Goal: Task Accomplishment & Management: Complete application form

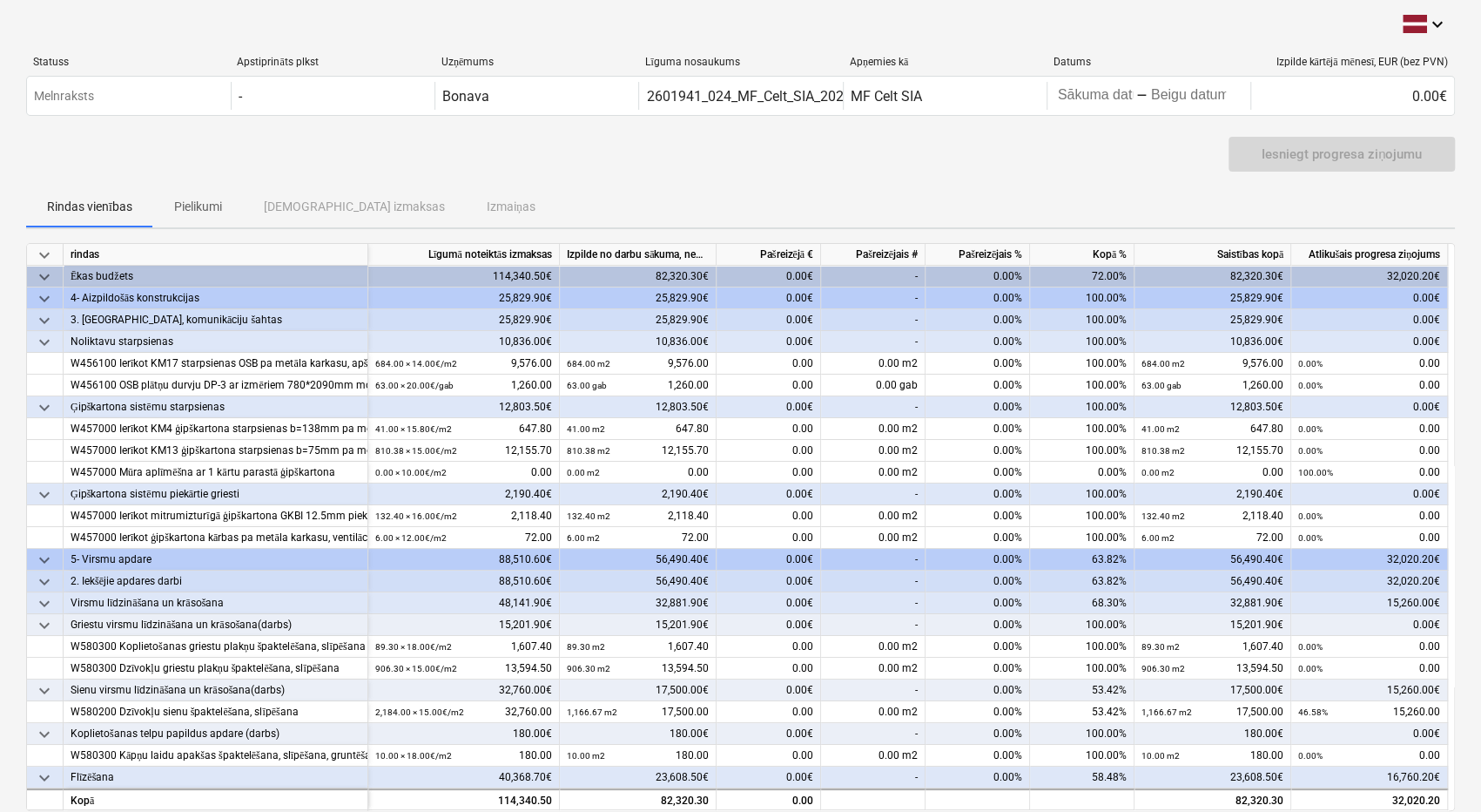
click at [907, 267] on div "-" at bounding box center [874, 276] width 105 height 22
click at [901, 274] on div "-" at bounding box center [874, 276] width 105 height 22
click at [919, 277] on div "-" at bounding box center [874, 276] width 105 height 22
click at [770, 268] on div "0.00€" at bounding box center [769, 276] width 105 height 22
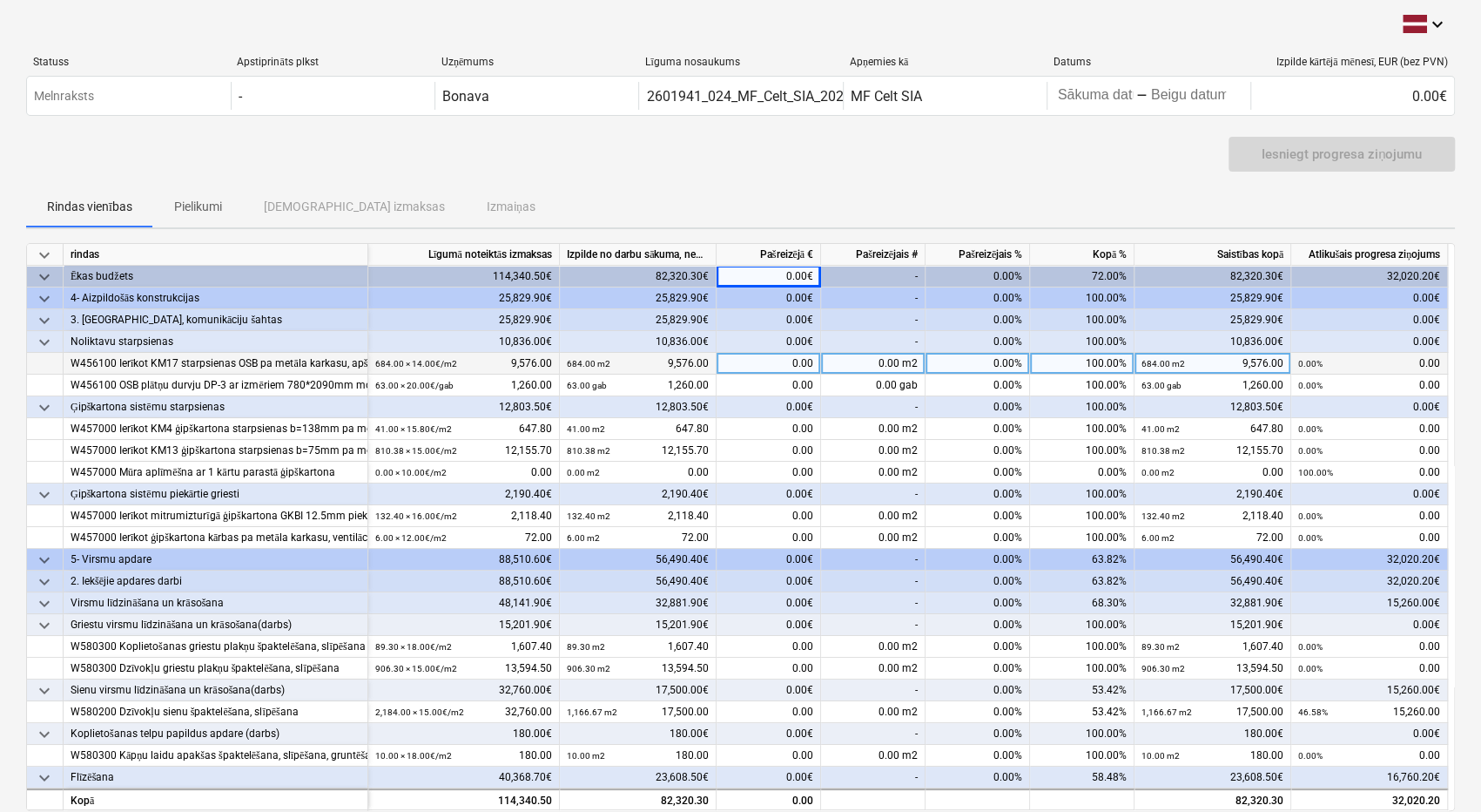
click at [781, 358] on div "0.00" at bounding box center [769, 363] width 105 height 22
click at [869, 361] on div "0.00 m2" at bounding box center [874, 363] width 105 height 22
type input "684"
click at [867, 411] on div "-" at bounding box center [874, 407] width 105 height 22
click at [885, 551] on div "-" at bounding box center [874, 559] width 105 height 22
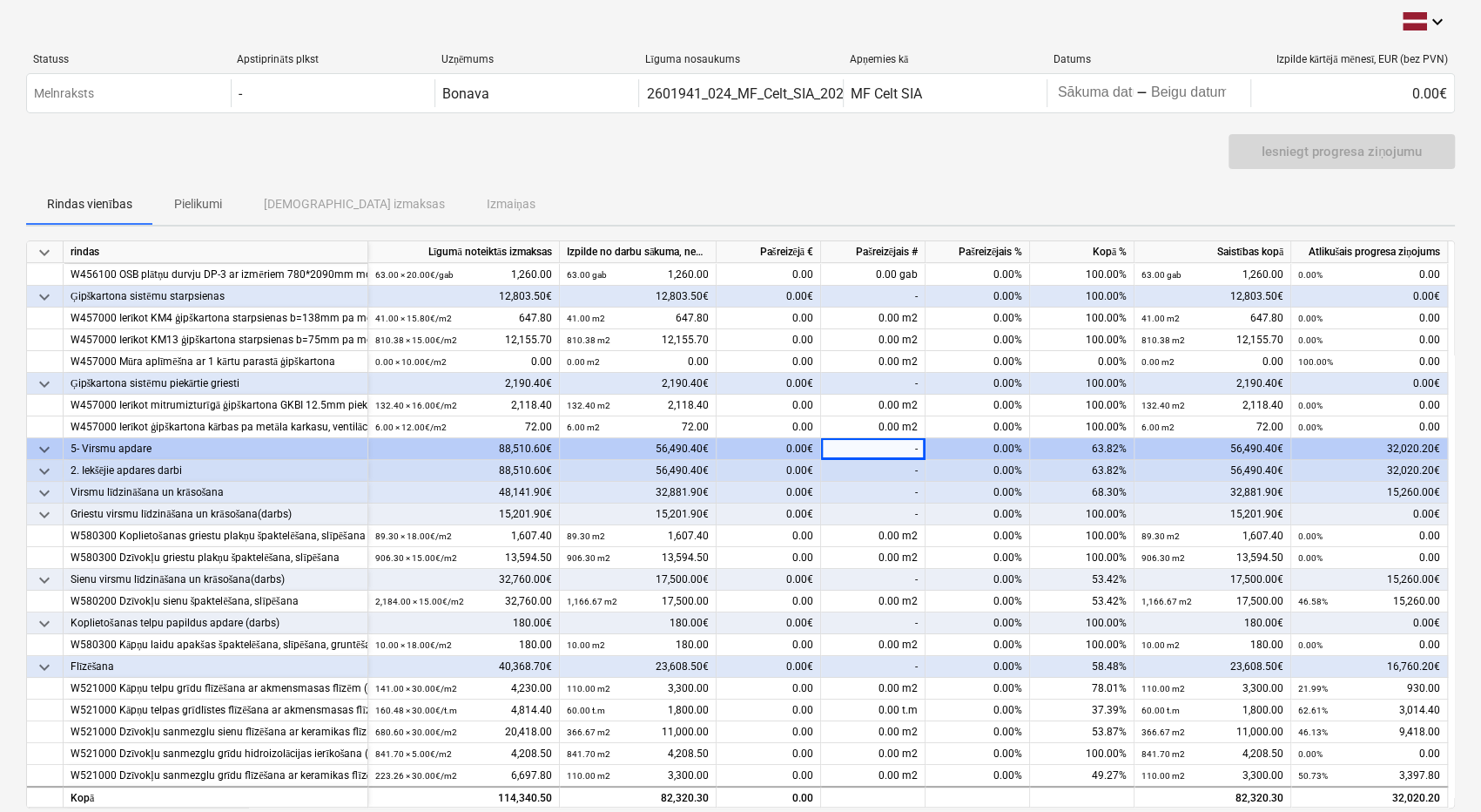
scroll to position [4, 0]
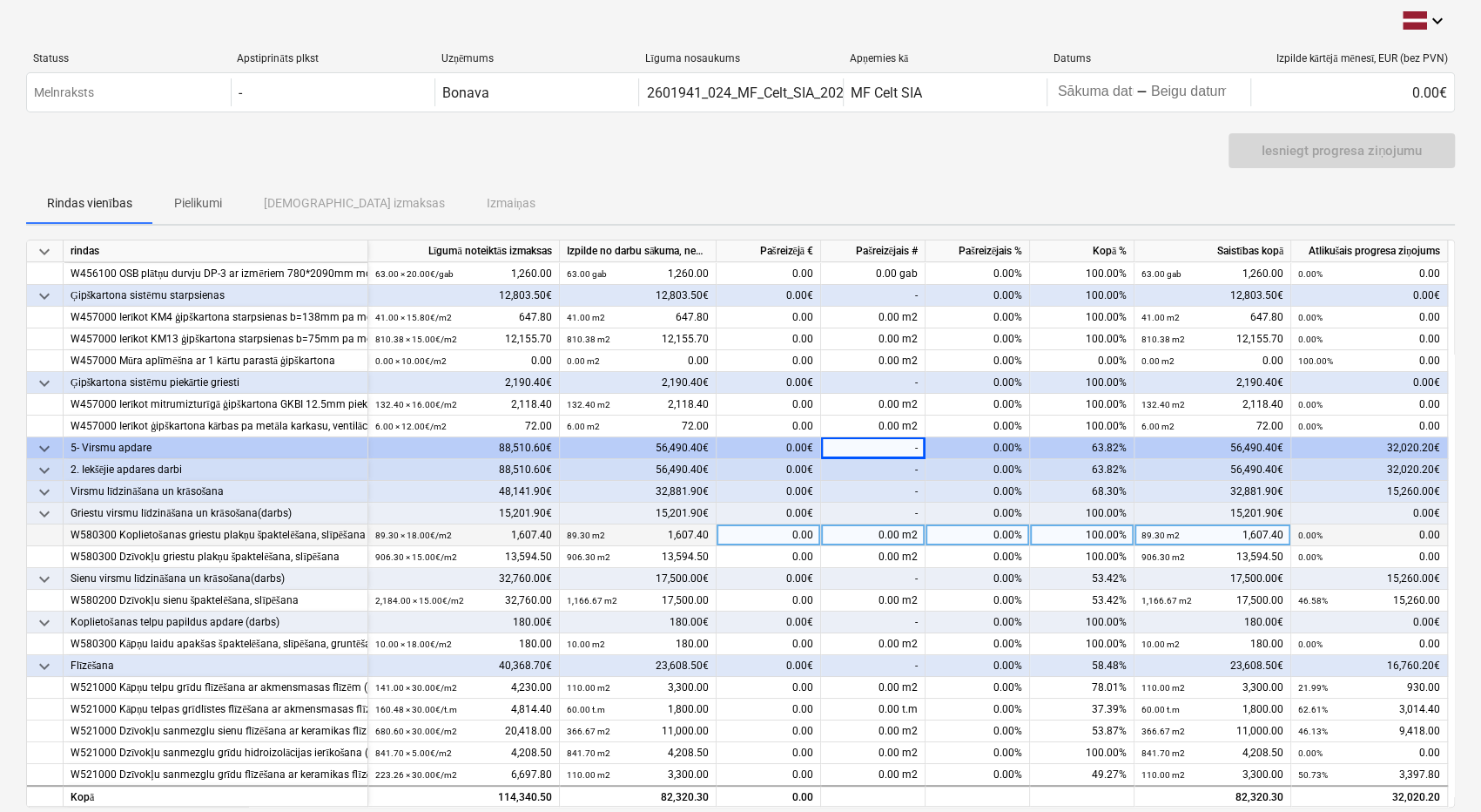
click at [885, 531] on div "0.00 m2" at bounding box center [874, 535] width 105 height 22
click at [897, 460] on div "-" at bounding box center [874, 470] width 105 height 22
click at [890, 485] on div "-" at bounding box center [874, 491] width 105 height 22
click at [893, 462] on div "-" at bounding box center [874, 470] width 105 height 22
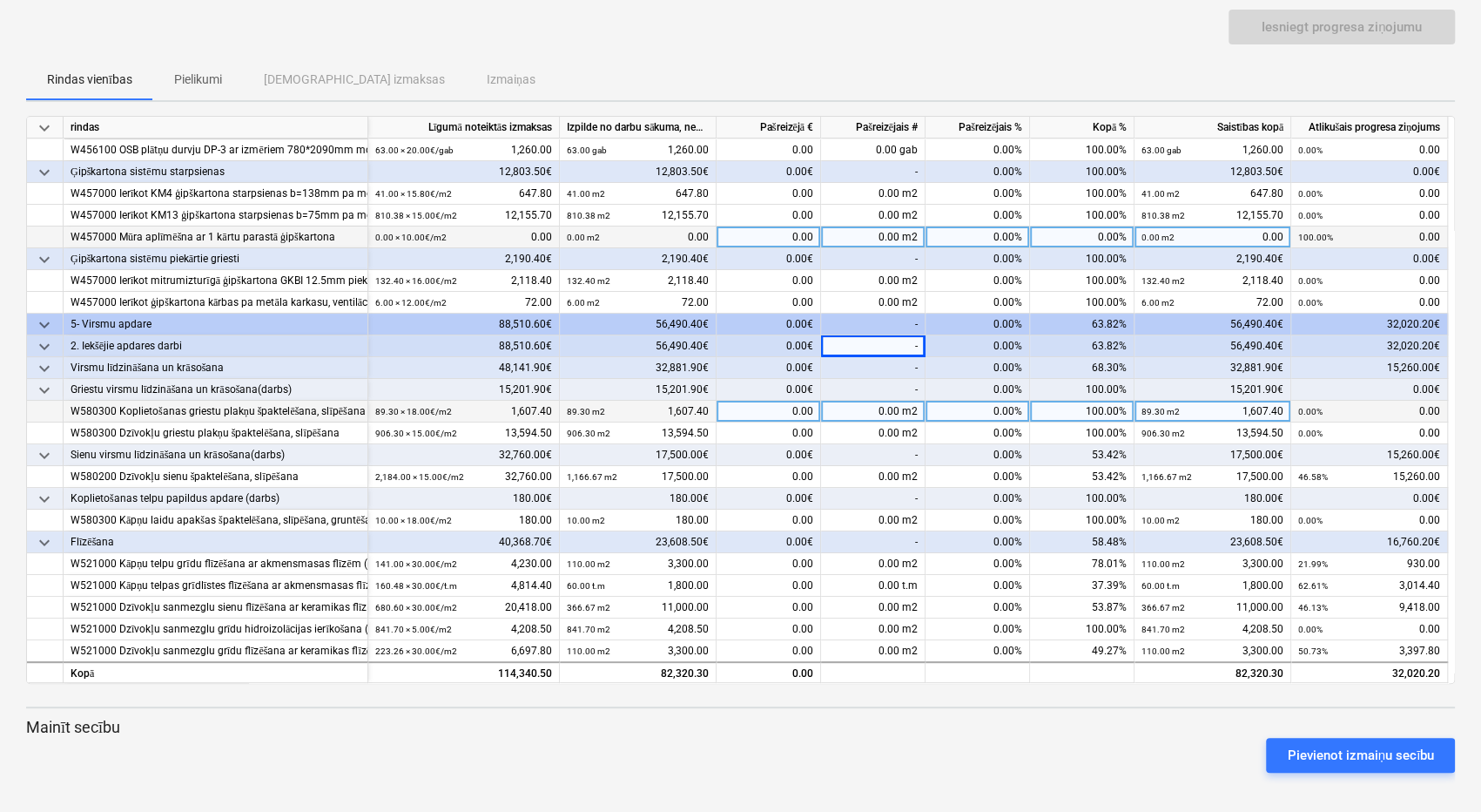
scroll to position [129, 0]
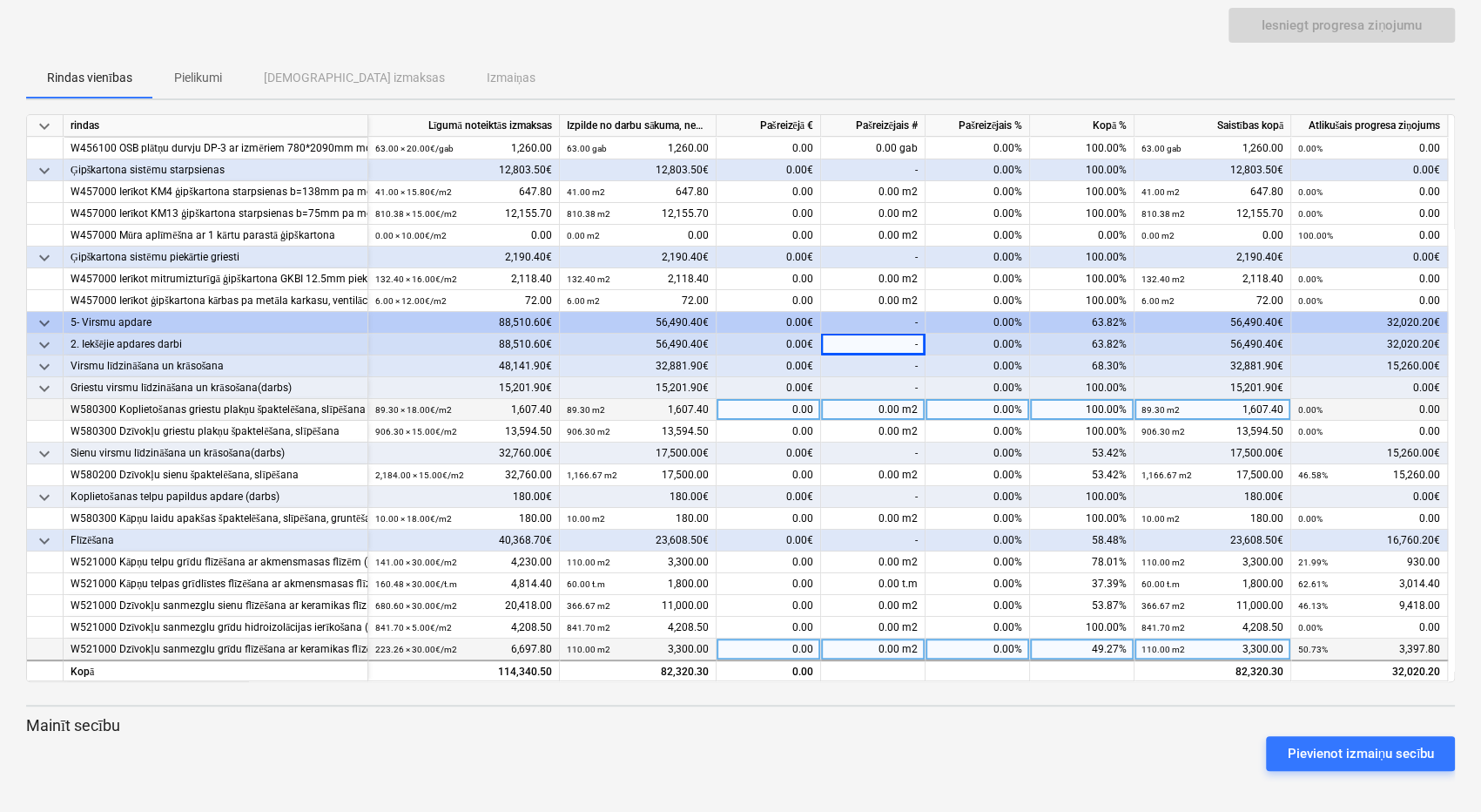
click at [871, 645] on div "0.00 m2" at bounding box center [874, 649] width 105 height 22
type input "110"
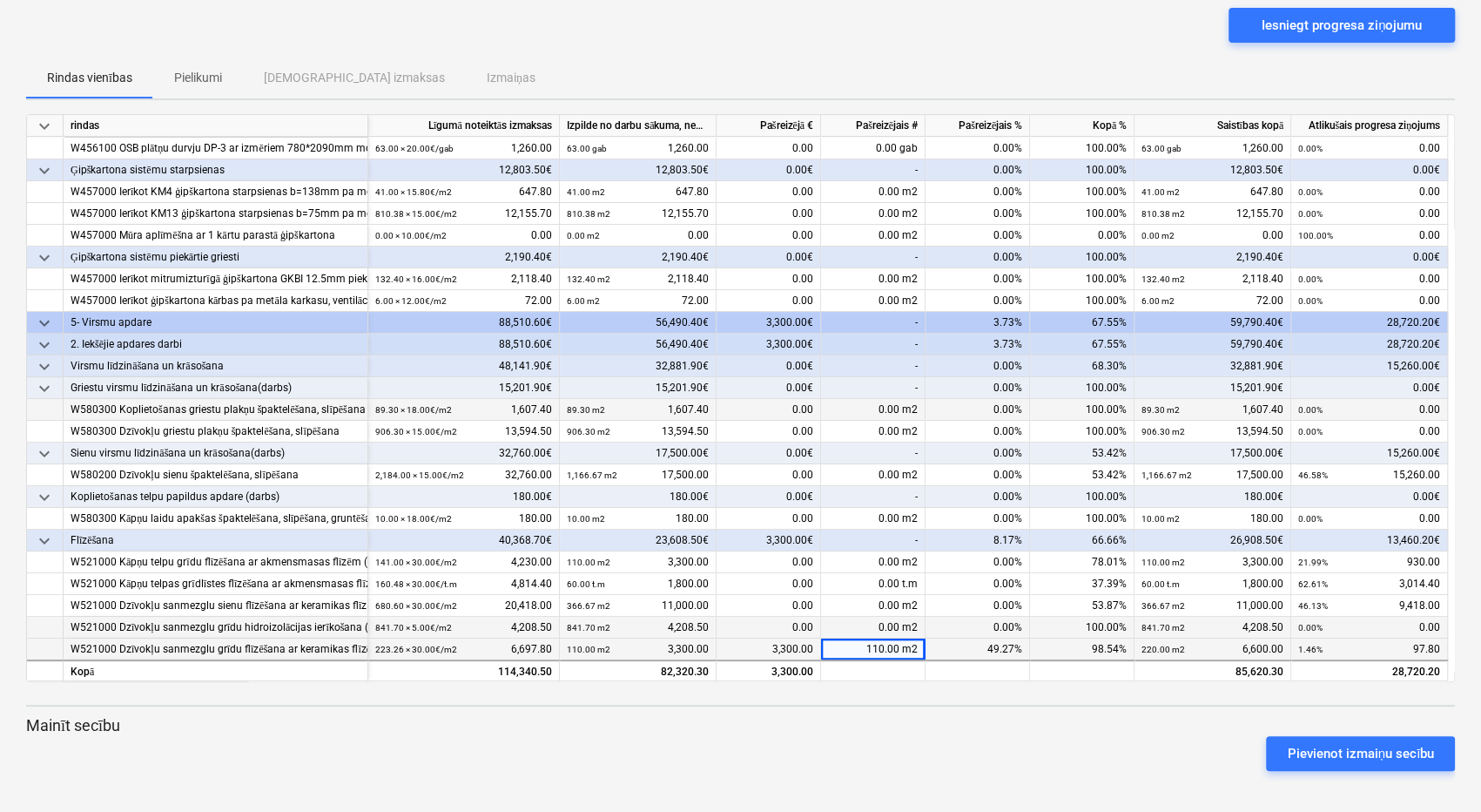
click at [877, 620] on div "0.00 m2" at bounding box center [874, 627] width 105 height 22
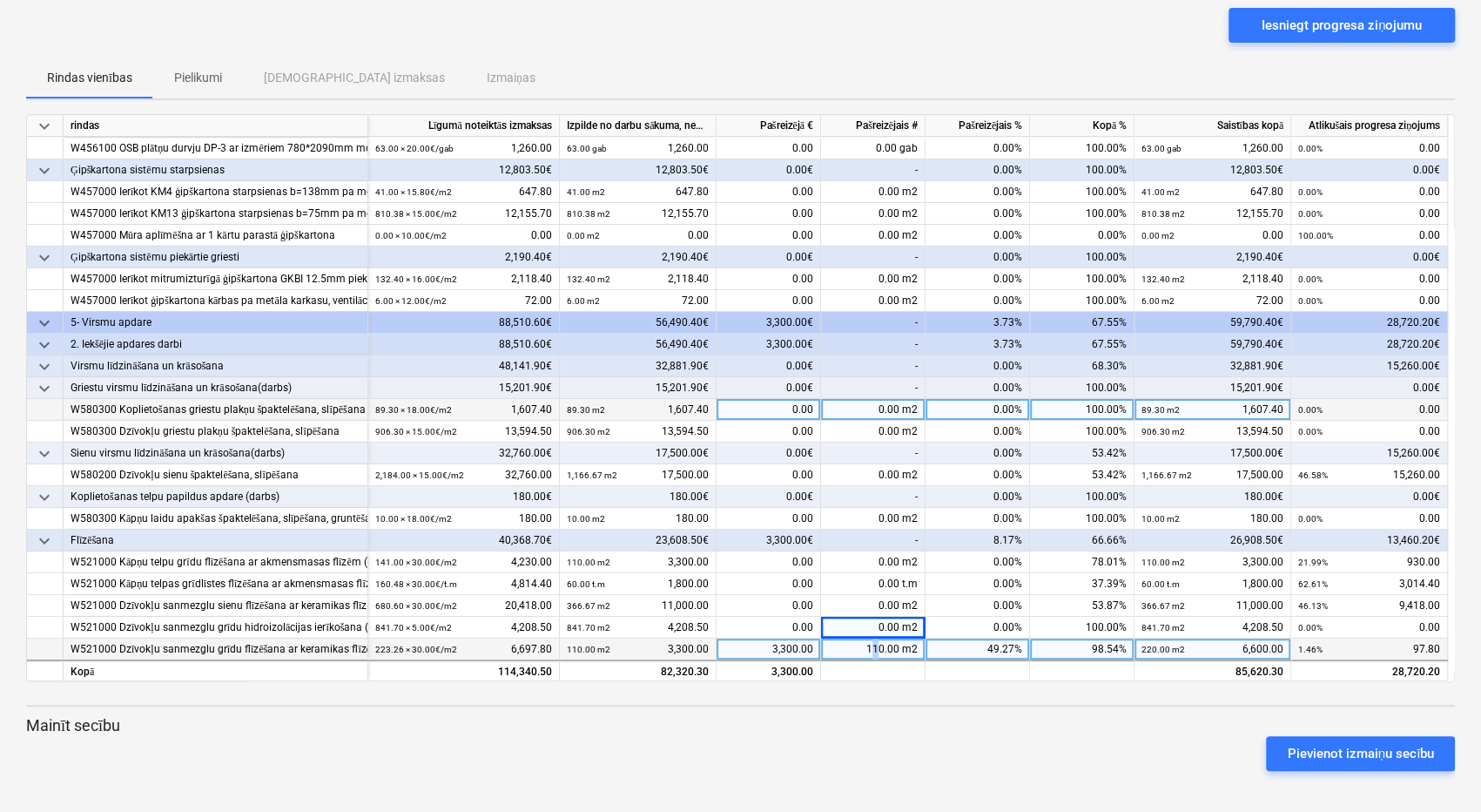
click at [874, 646] on div "110.00 m2" at bounding box center [874, 649] width 105 height 22
click at [908, 647] on input "2" at bounding box center [873, 649] width 104 height 21
type input "115"
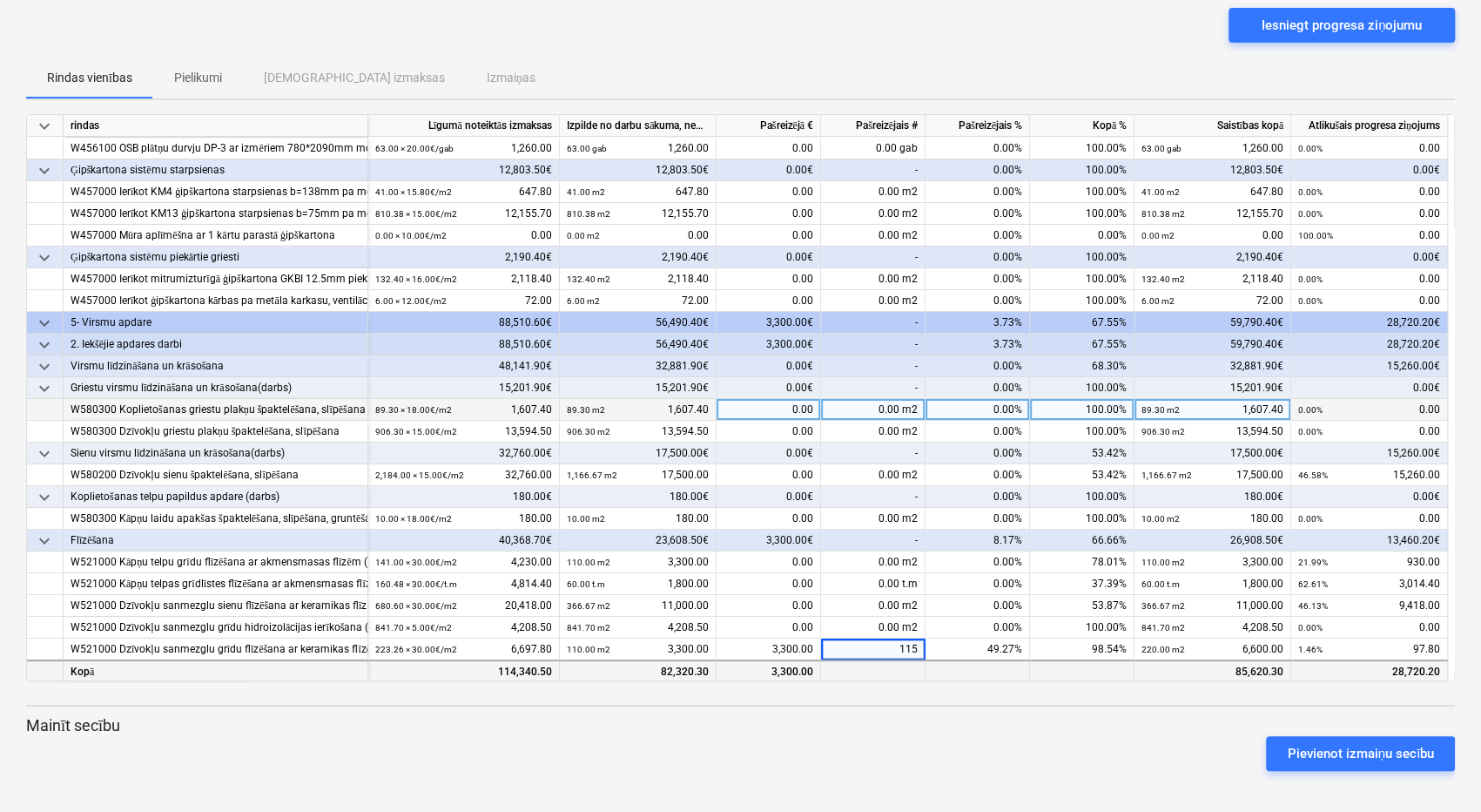
click at [905, 667] on div at bounding box center [874, 670] width 105 height 22
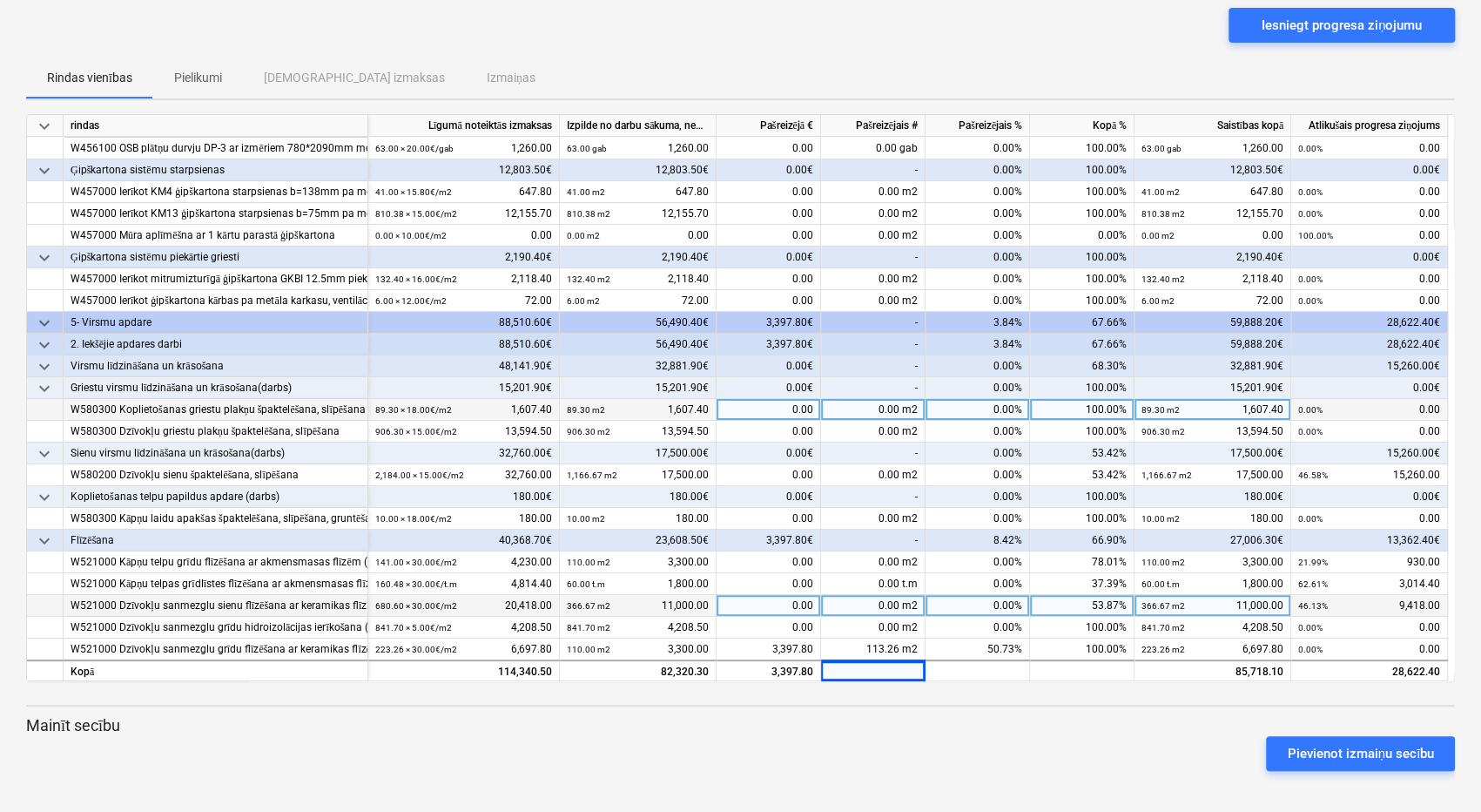
click at [855, 600] on div "0.00 m2" at bounding box center [874, 605] width 105 height 22
type input "366"
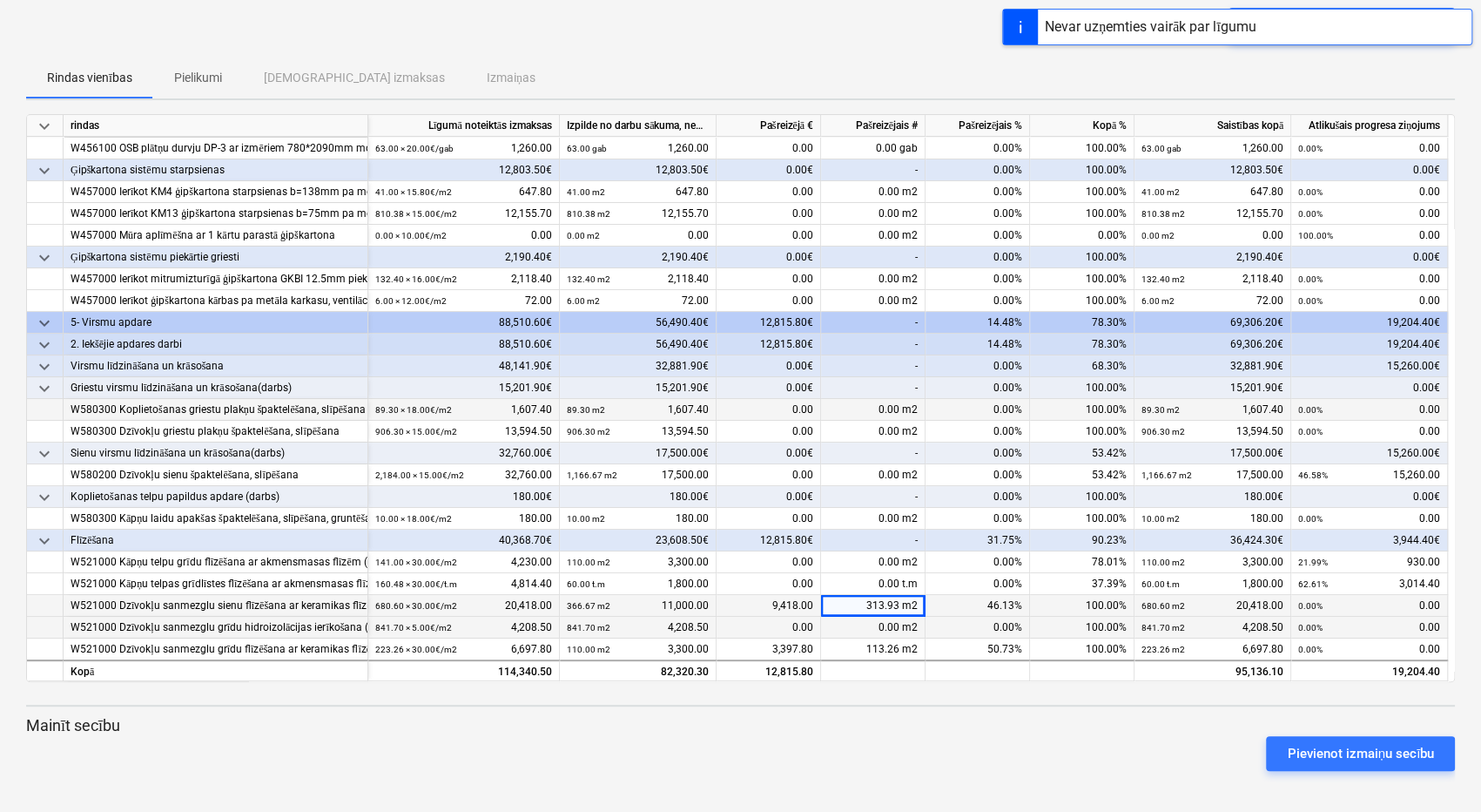
click at [851, 626] on div "0.00 m2" at bounding box center [874, 627] width 105 height 22
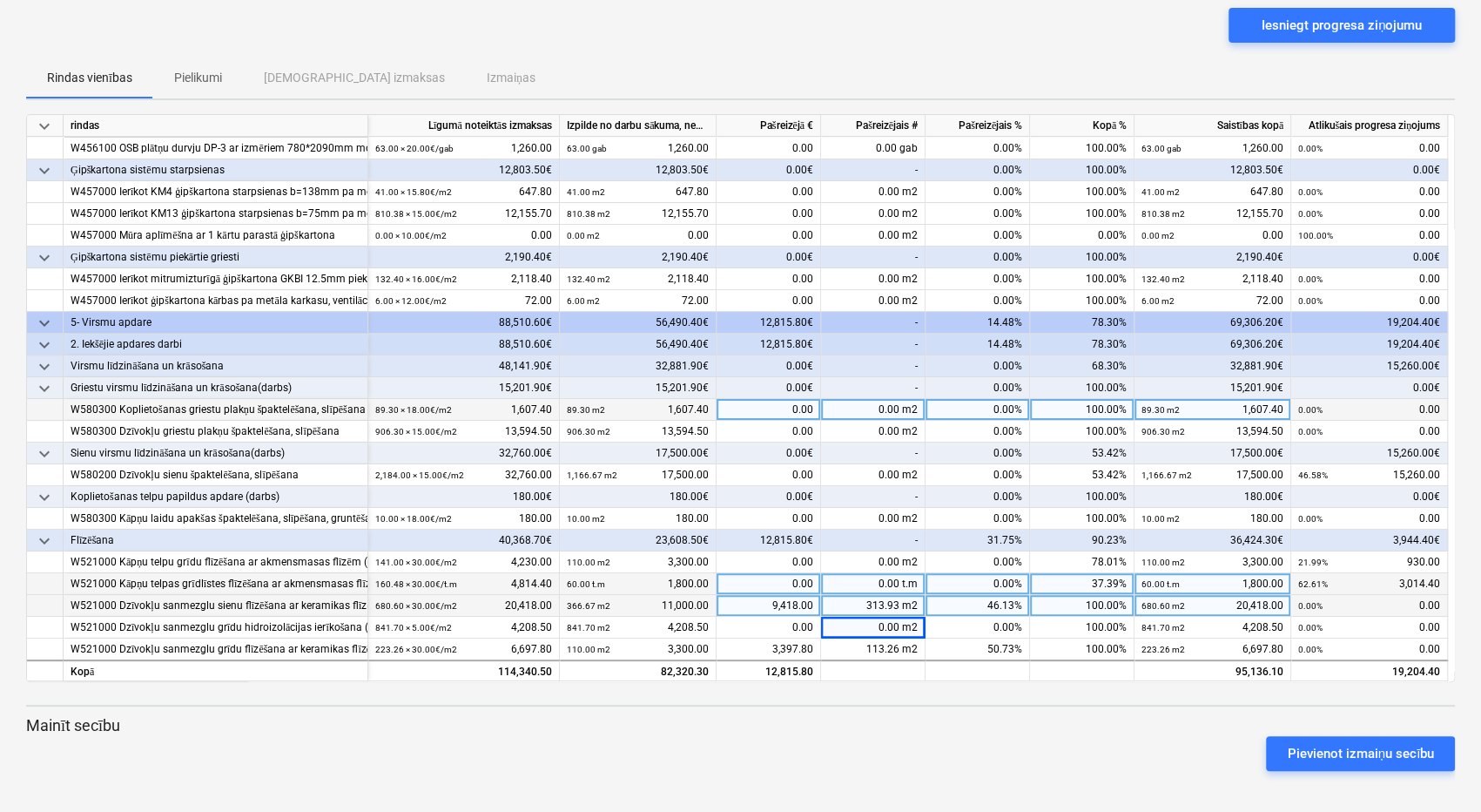
click at [863, 579] on div "0.00 t.m" at bounding box center [874, 583] width 105 height 22
type input "20"
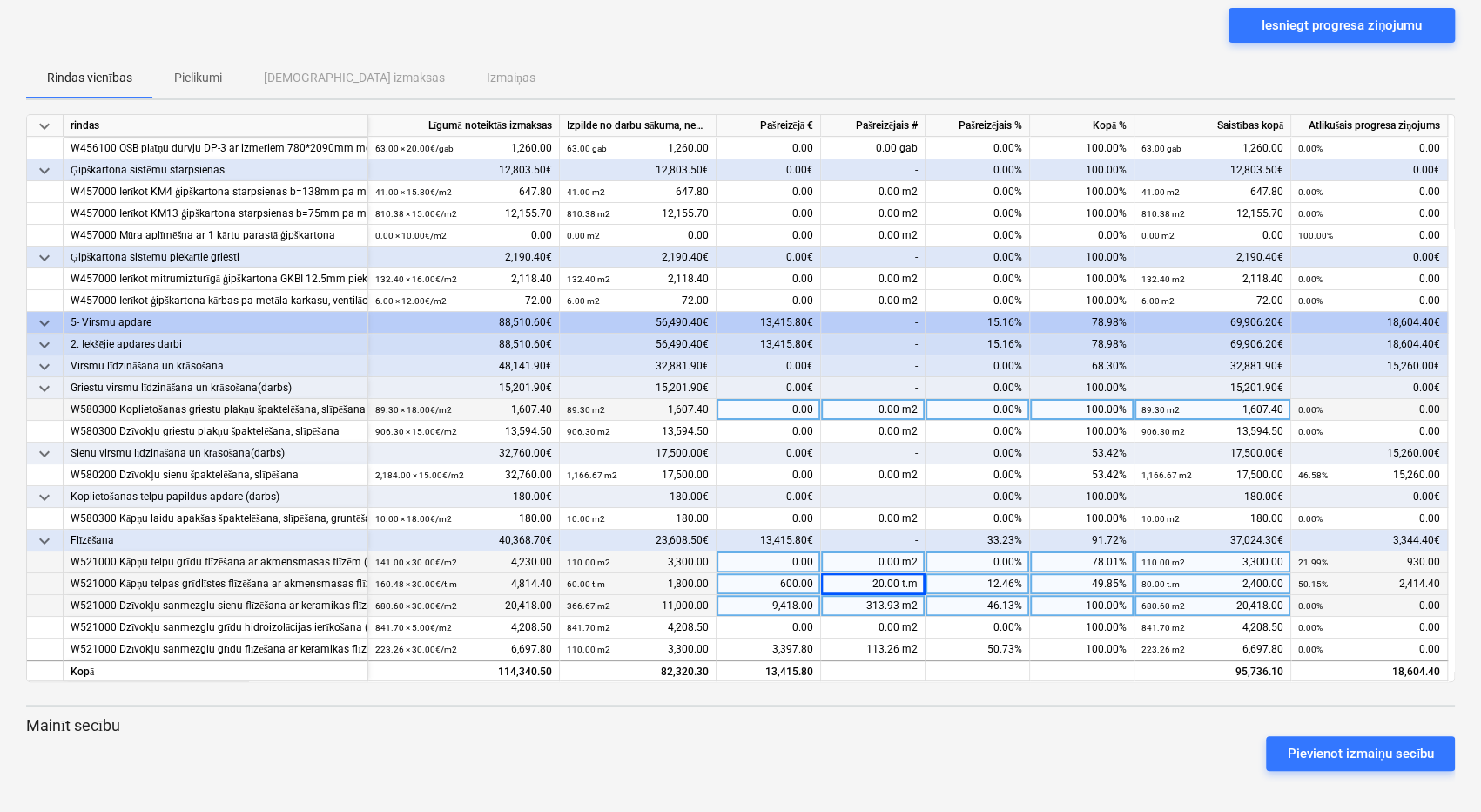
click at [875, 555] on div "0.00 m2" at bounding box center [874, 561] width 105 height 22
type input "110"
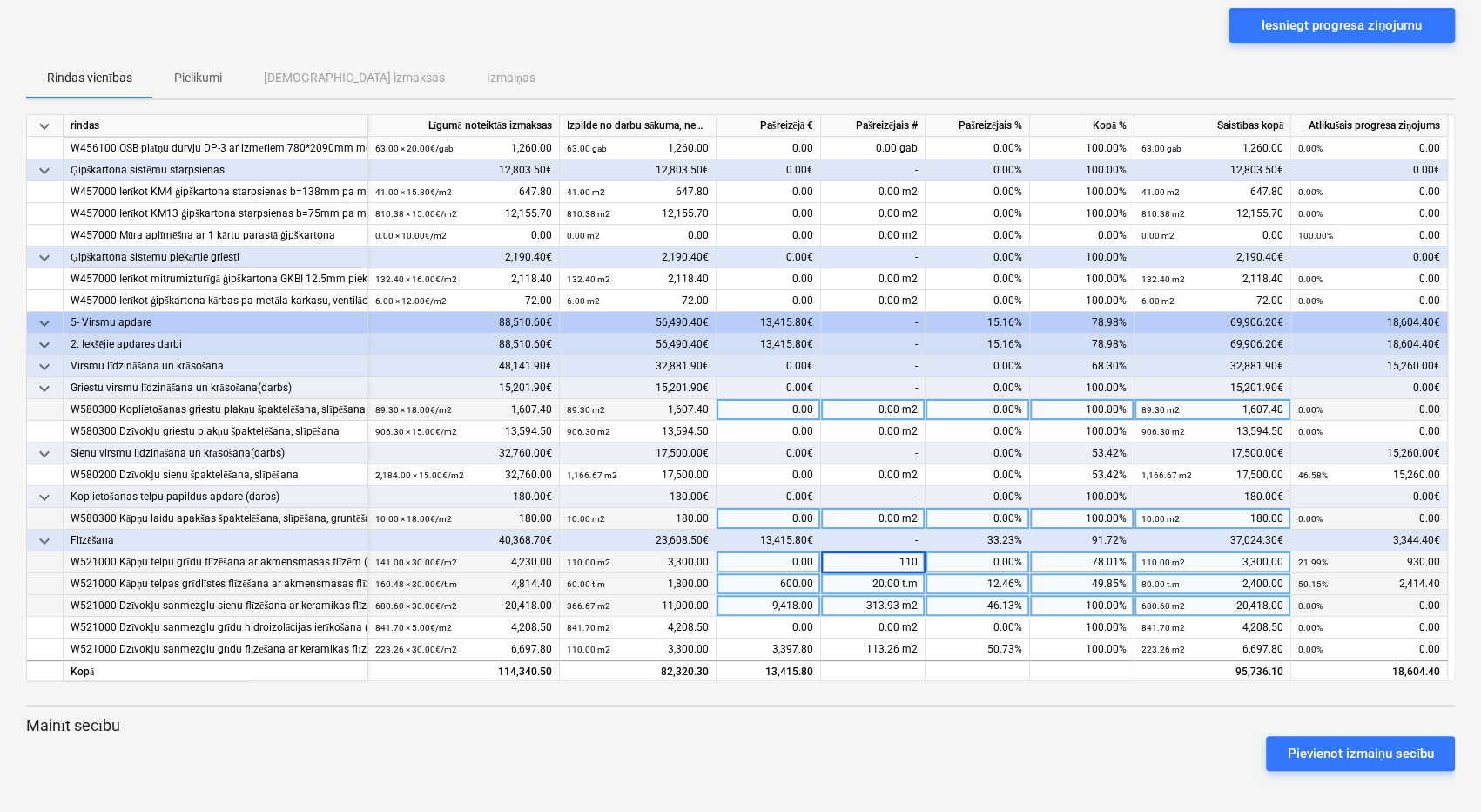
click at [880, 526] on div "0.00 m2" at bounding box center [874, 518] width 105 height 22
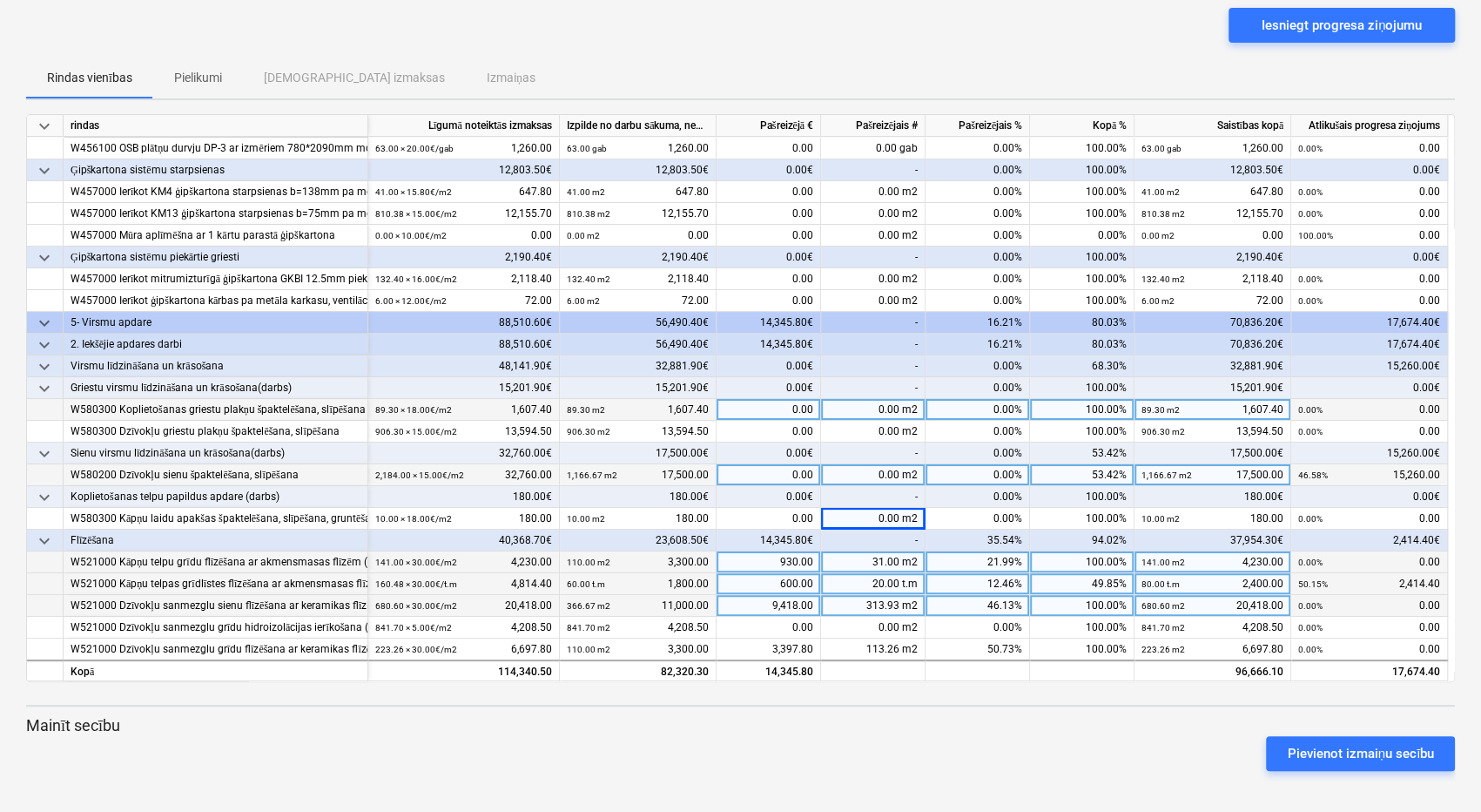
click at [865, 470] on div "0.00 m2" at bounding box center [874, 475] width 105 height 22
type input "400"
click at [859, 477] on input "400" at bounding box center [873, 475] width 104 height 21
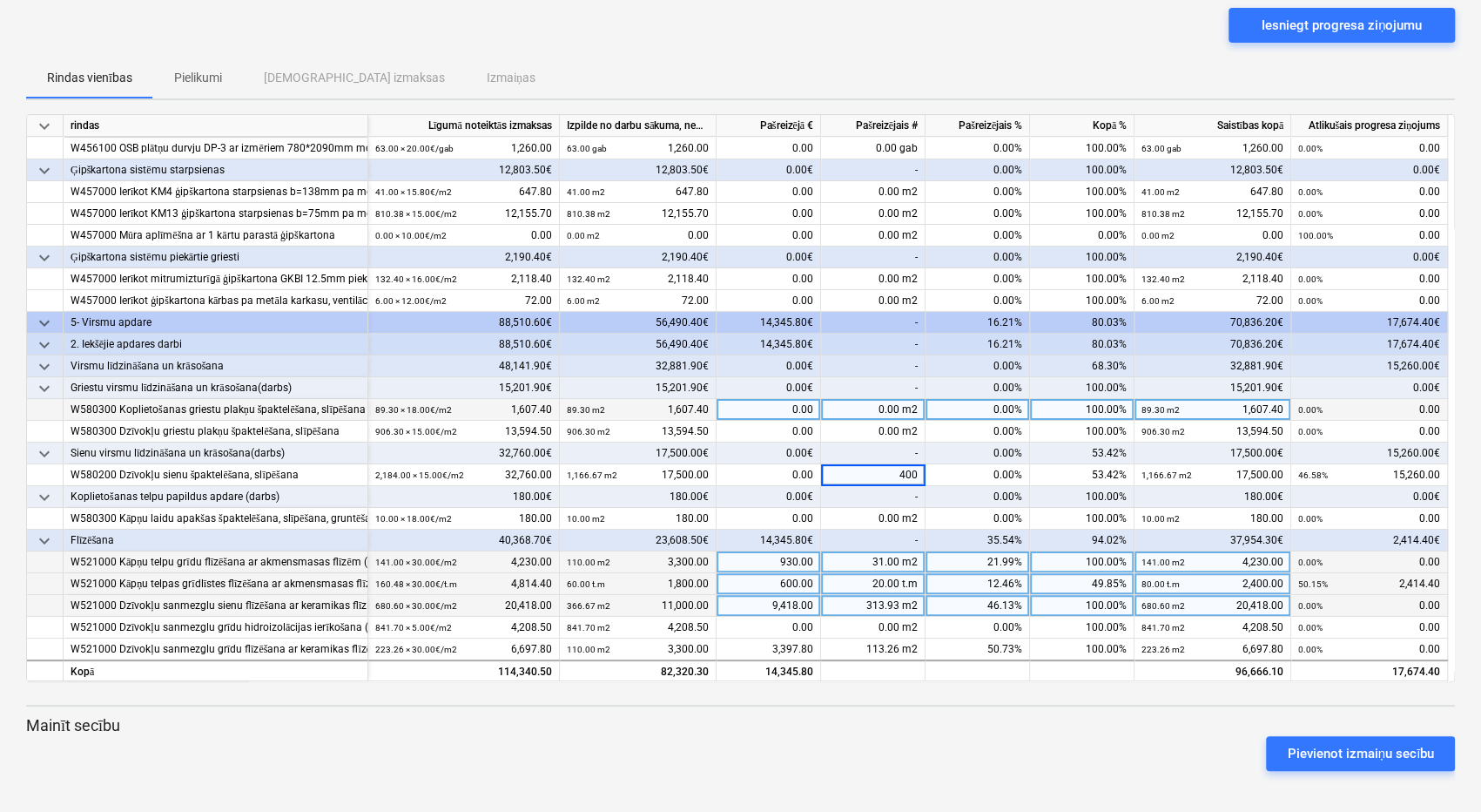
click at [862, 445] on div "-" at bounding box center [874, 453] width 105 height 22
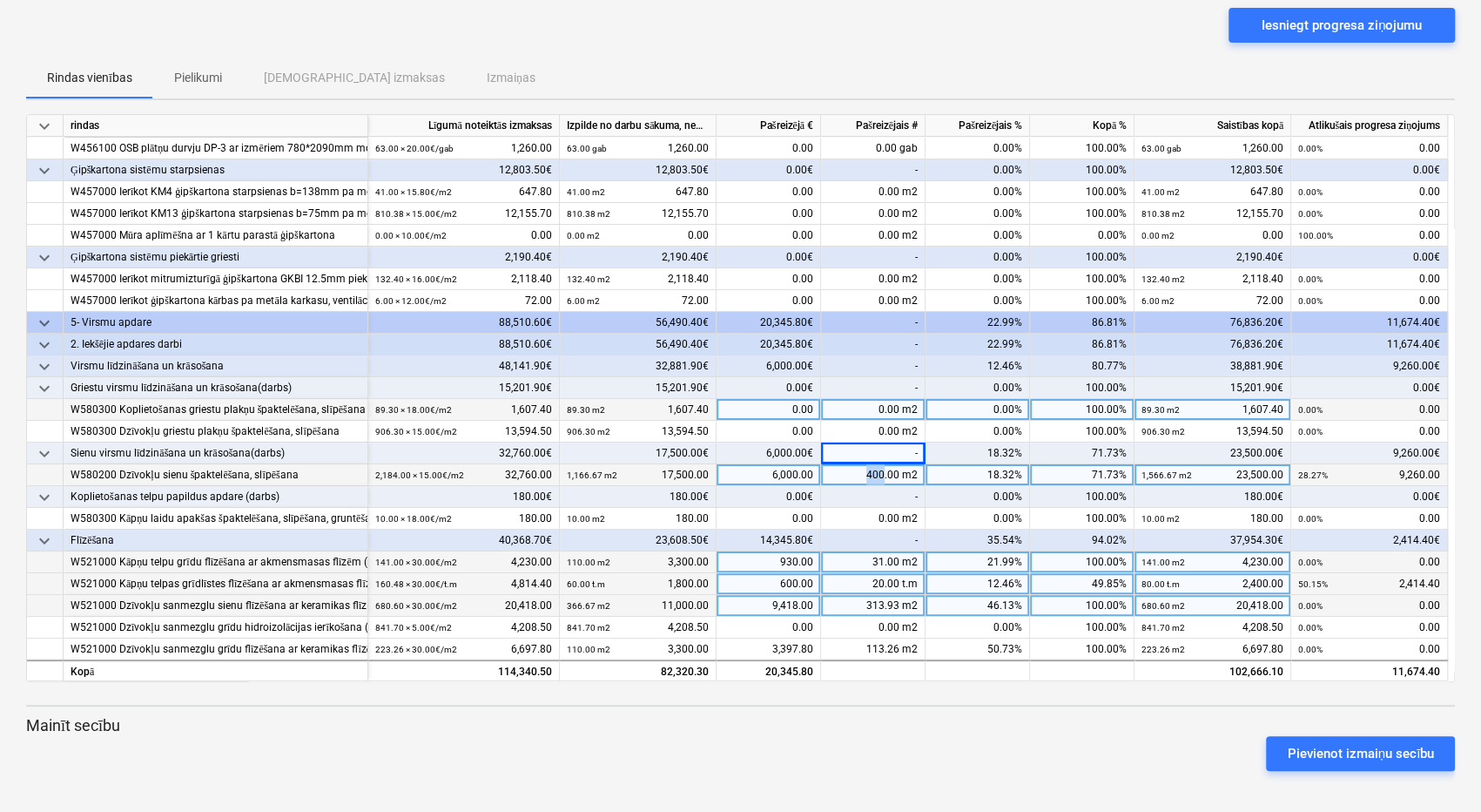
drag, startPoint x: 884, startPoint y: 470, endPoint x: 858, endPoint y: 477, distance: 26.9
click at [858, 477] on div "400.00 m2" at bounding box center [874, 475] width 105 height 22
type input "500"
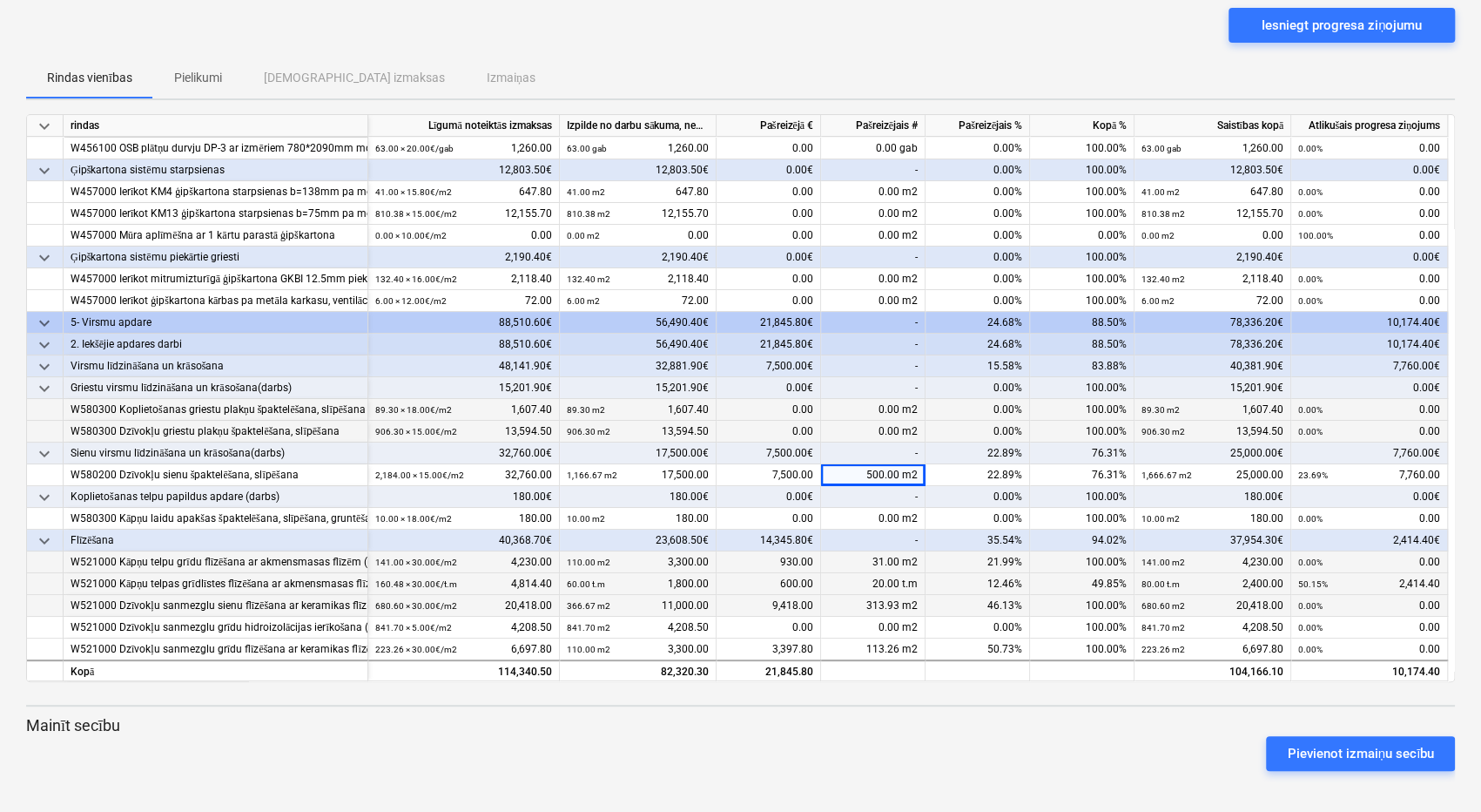
click at [871, 436] on div "0.00 m2" at bounding box center [874, 431] width 105 height 22
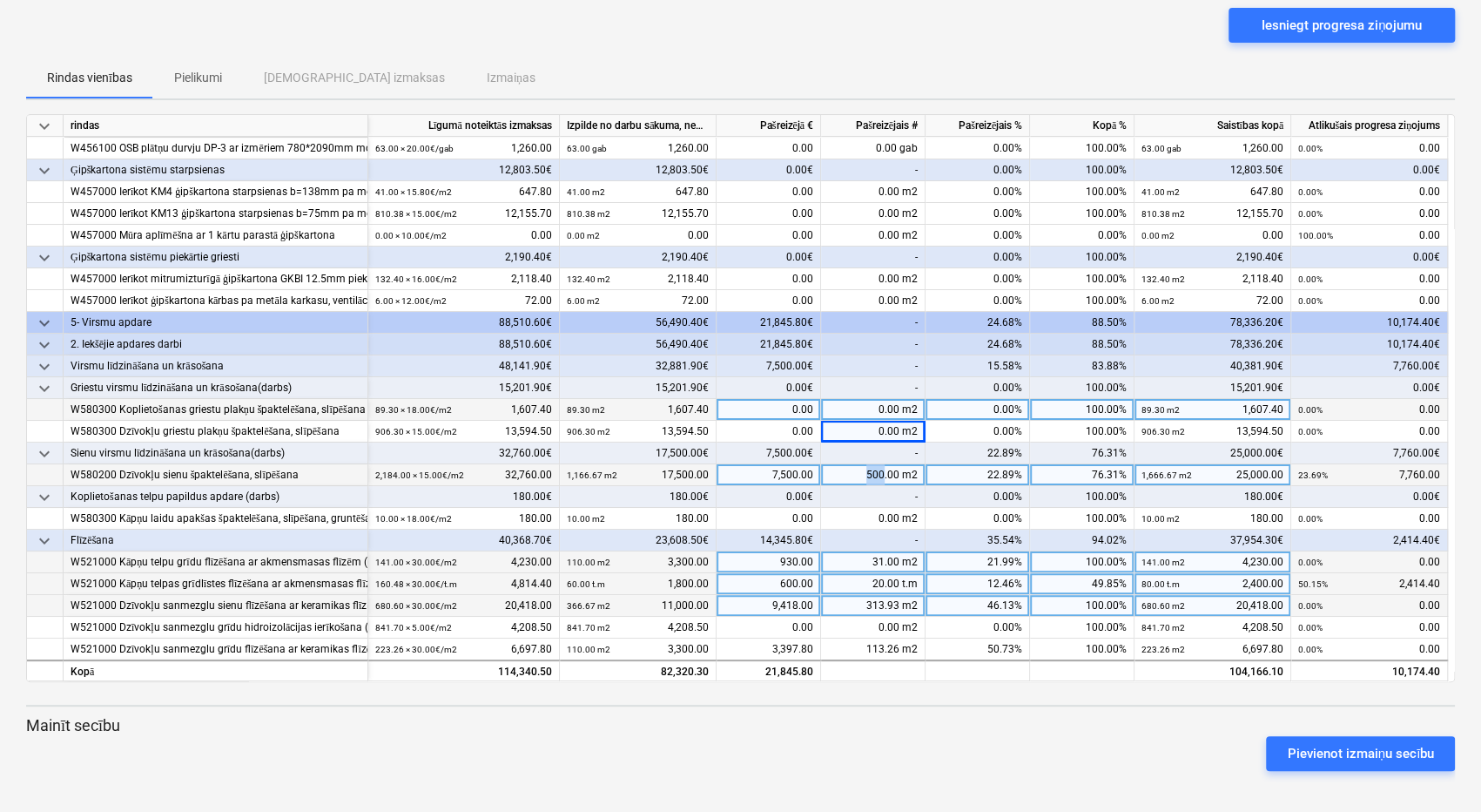
drag, startPoint x: 884, startPoint y: 471, endPoint x: 867, endPoint y: 477, distance: 18.0
click at [867, 477] on div "500.00 m2" at bounding box center [874, 475] width 105 height 22
type input "700"
click at [873, 450] on div "-" at bounding box center [874, 453] width 105 height 22
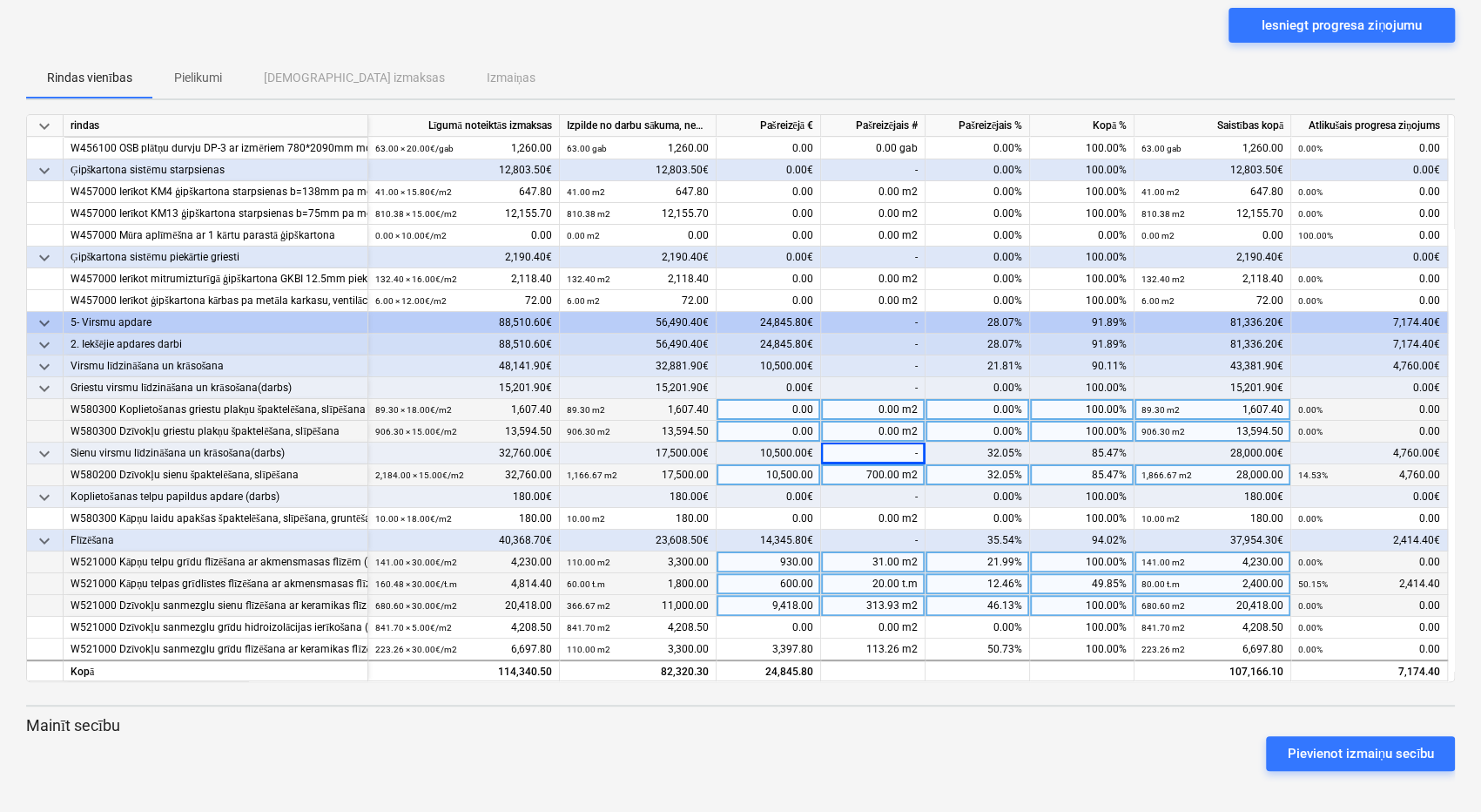
click at [893, 428] on div "0.00 m2" at bounding box center [874, 431] width 105 height 22
type input "850"
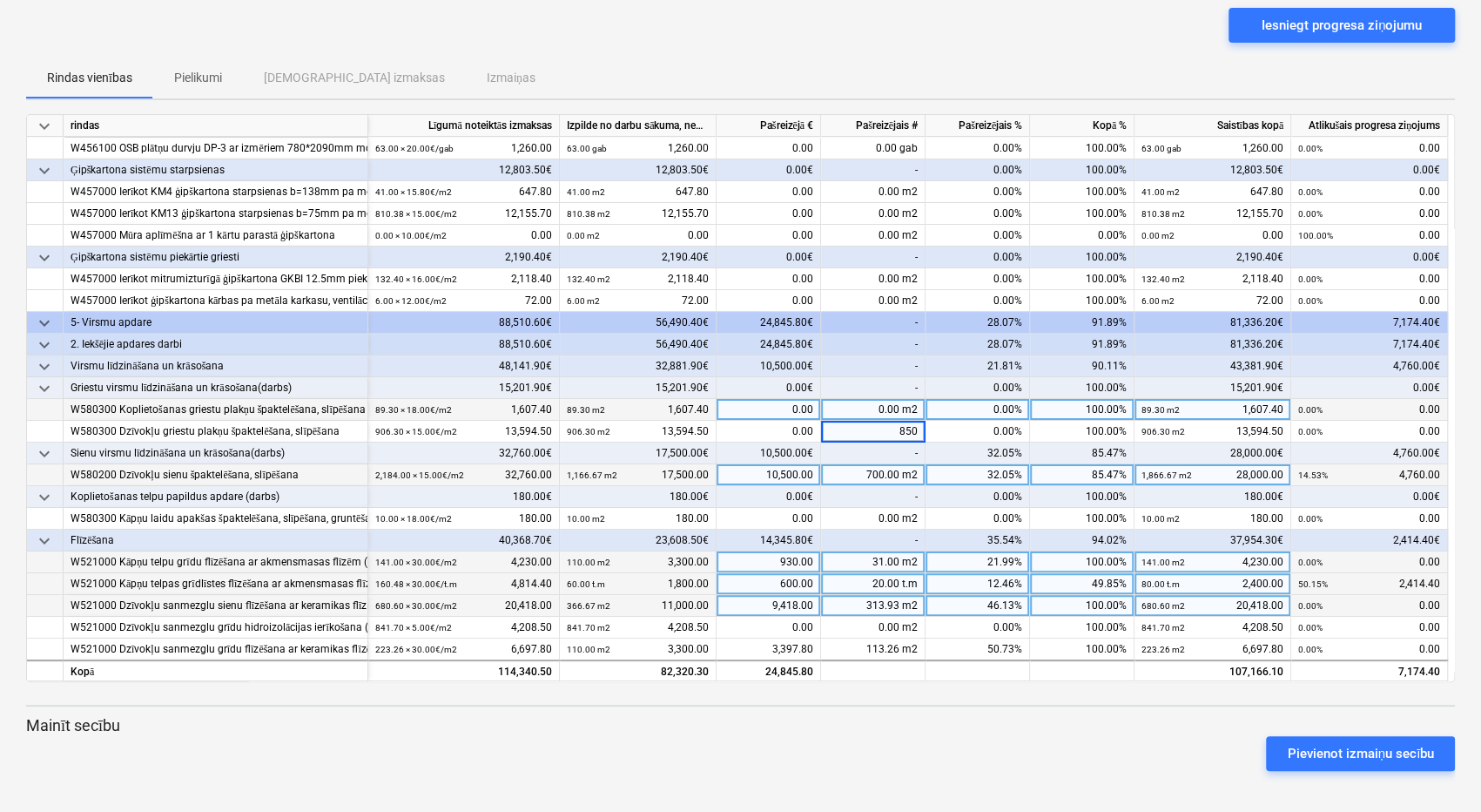
click at [871, 408] on div "0.00 m2" at bounding box center [874, 409] width 105 height 22
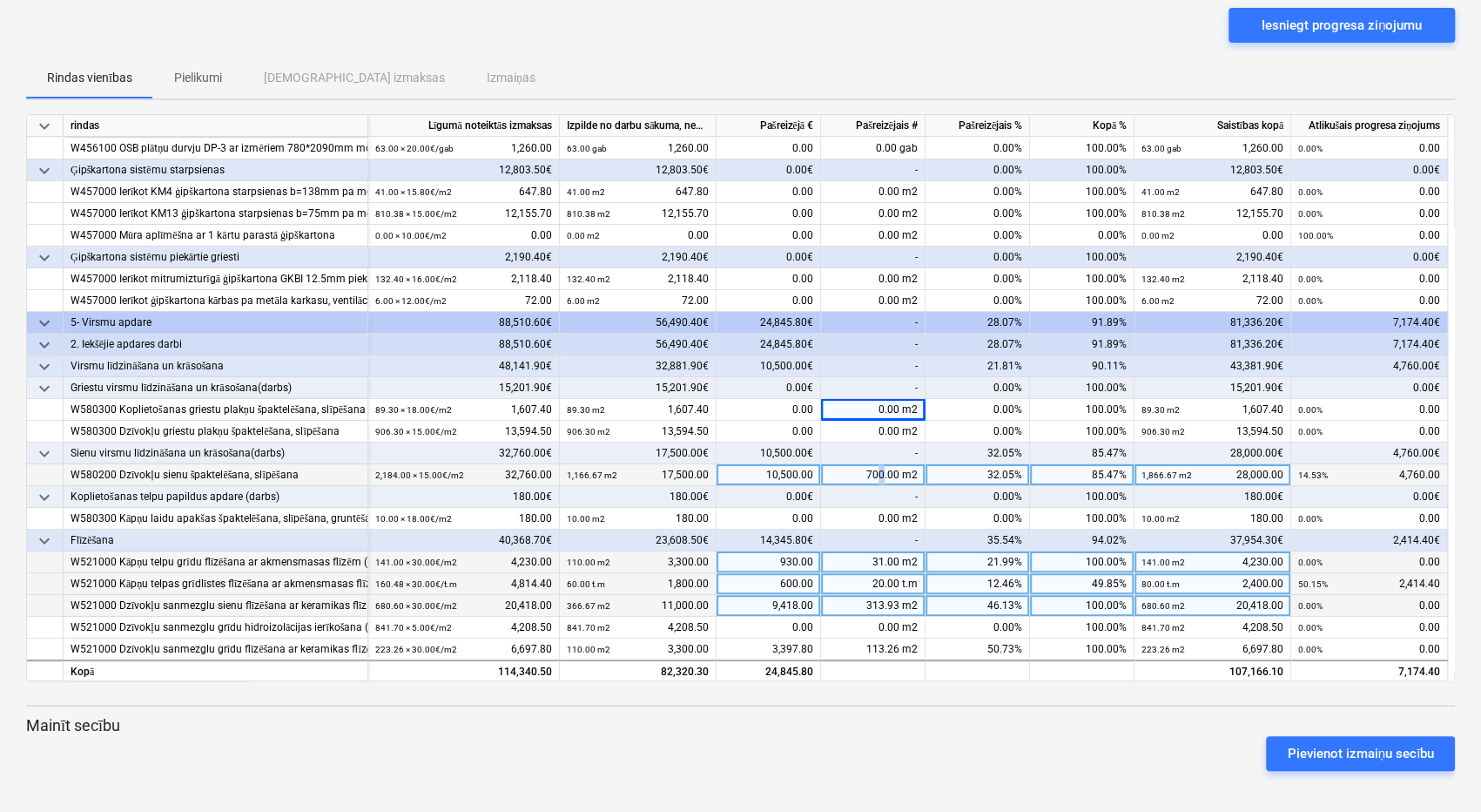
click at [883, 473] on div "700.00 m2" at bounding box center [874, 475] width 105 height 22
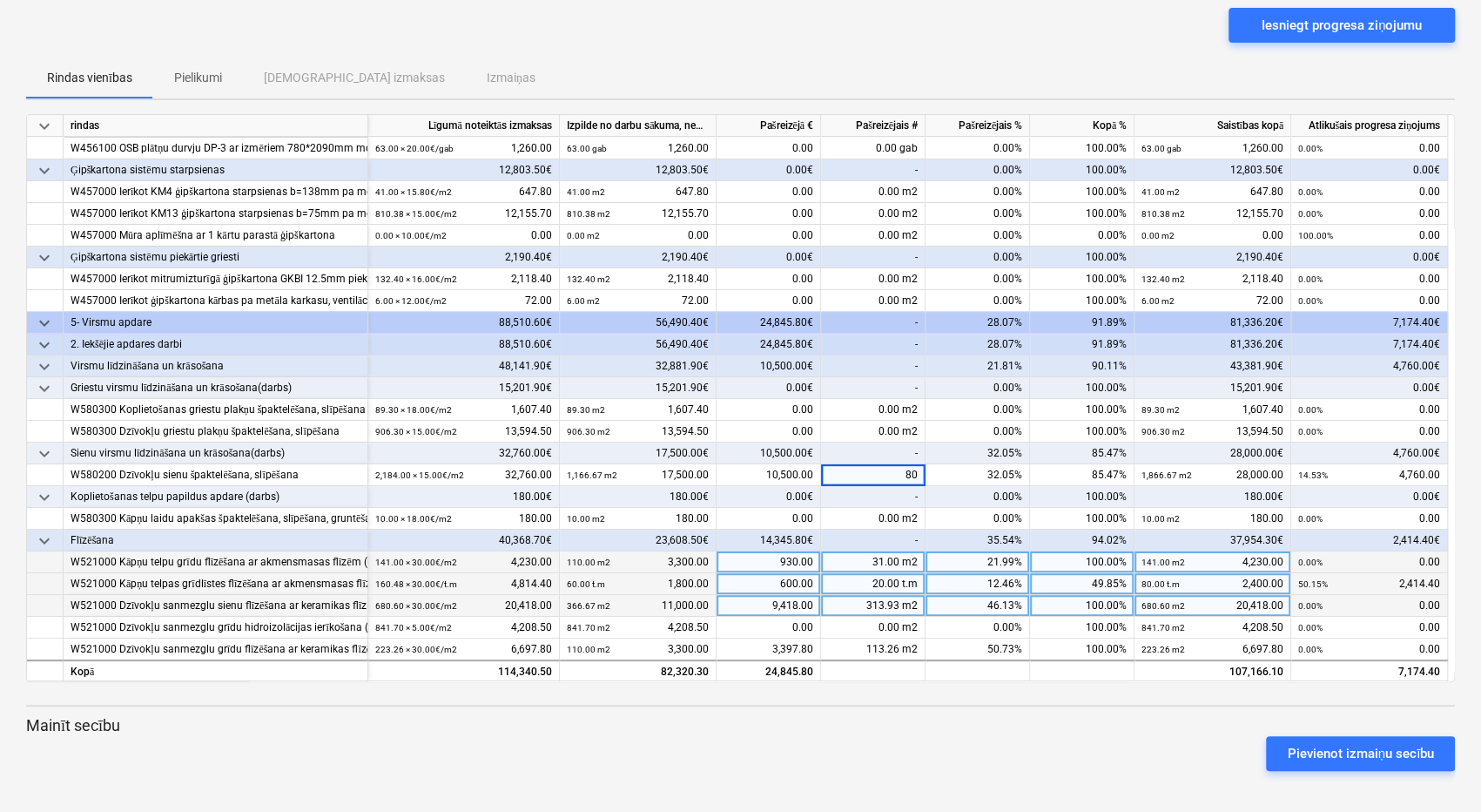
type input "800"
click at [874, 442] on div "-" at bounding box center [874, 453] width 105 height 22
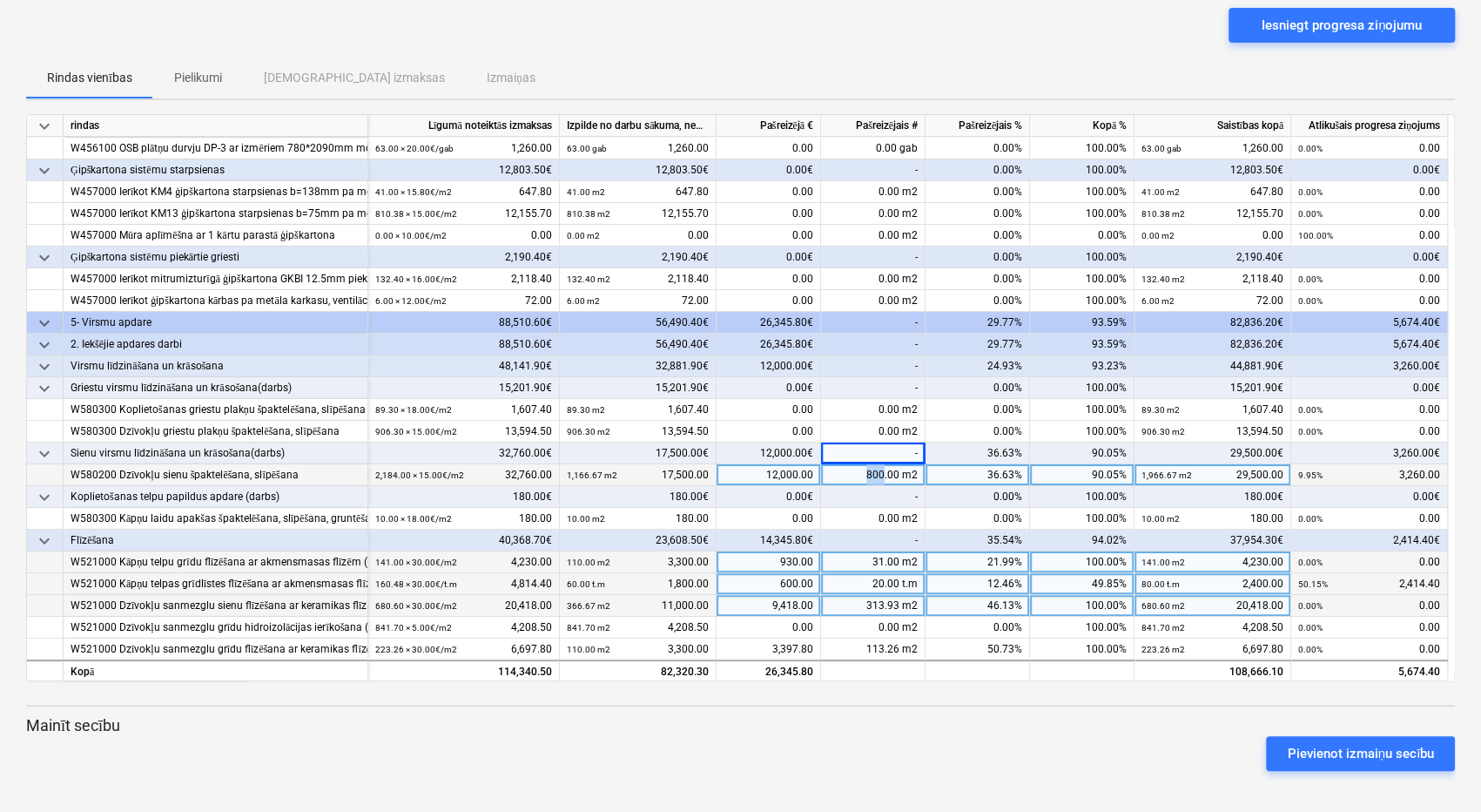
drag, startPoint x: 883, startPoint y: 470, endPoint x: 869, endPoint y: 470, distance: 14.0
click at [869, 470] on div "800.00 m2" at bounding box center [874, 475] width 105 height 22
type input "950"
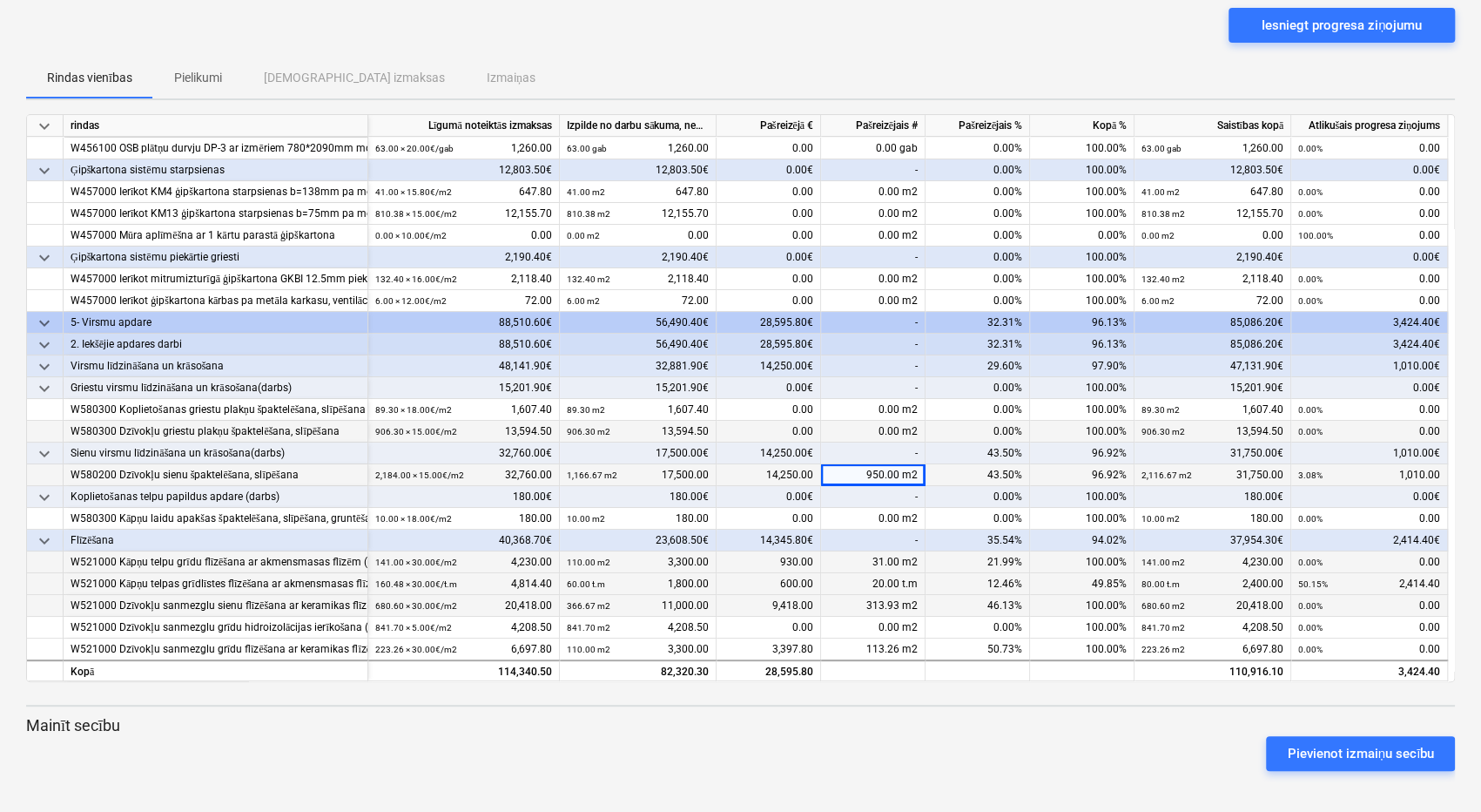
click at [871, 436] on div "0.00 m2" at bounding box center [874, 431] width 105 height 22
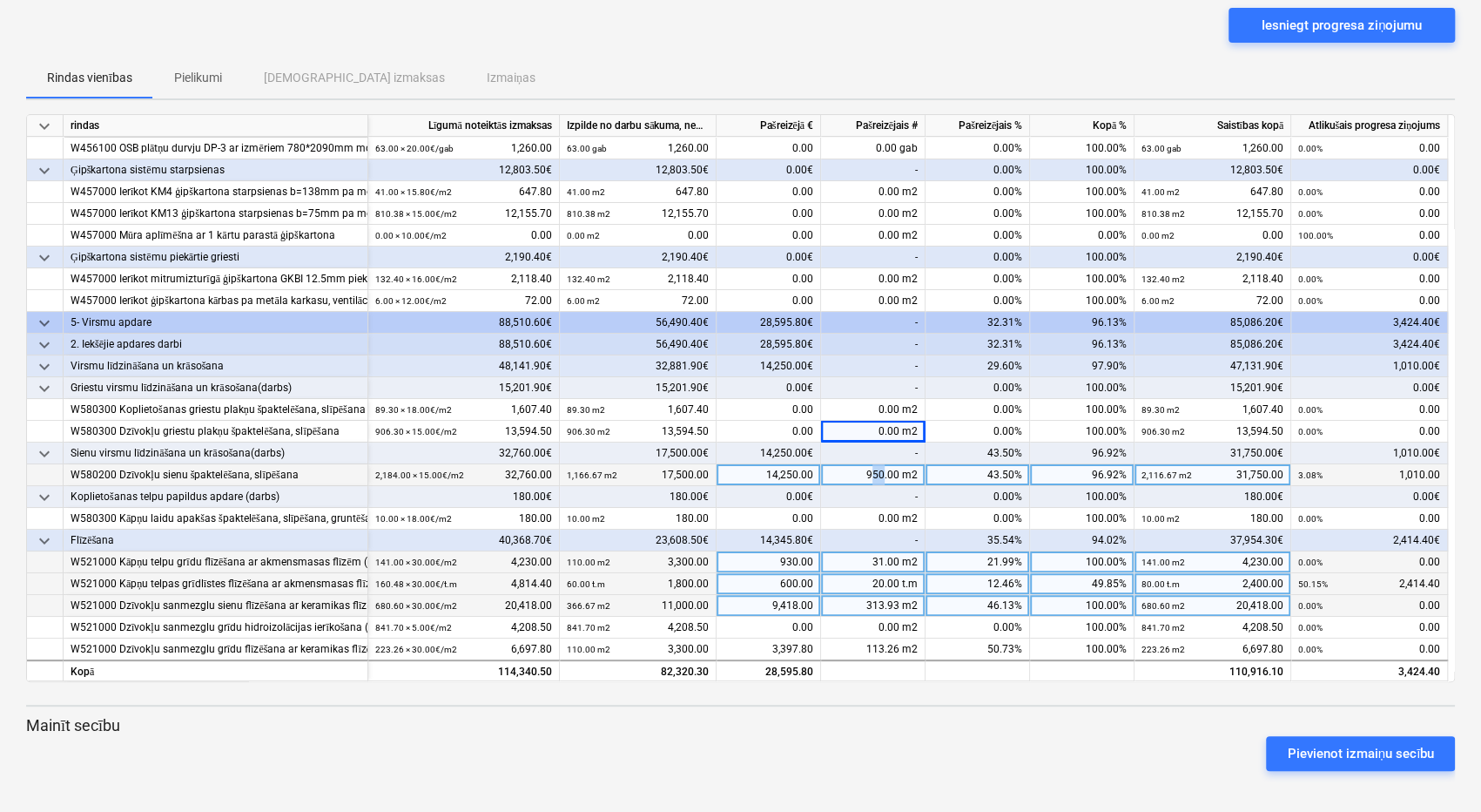
drag, startPoint x: 883, startPoint y: 470, endPoint x: 874, endPoint y: 473, distance: 9.5
click at [874, 473] on div "950.00 m2" at bounding box center [874, 475] width 105 height 22
type input "960"
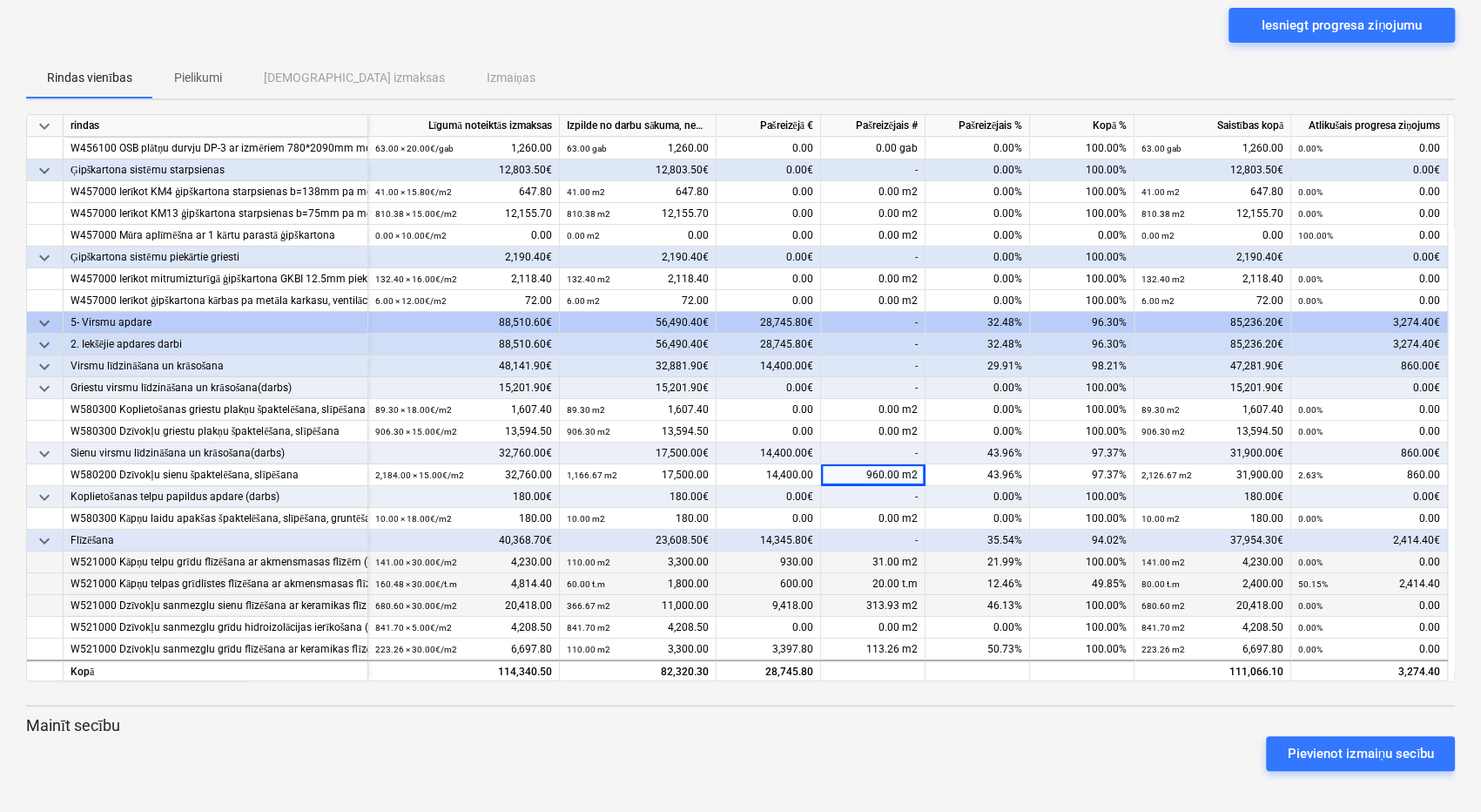
click at [882, 447] on div "-" at bounding box center [874, 453] width 105 height 22
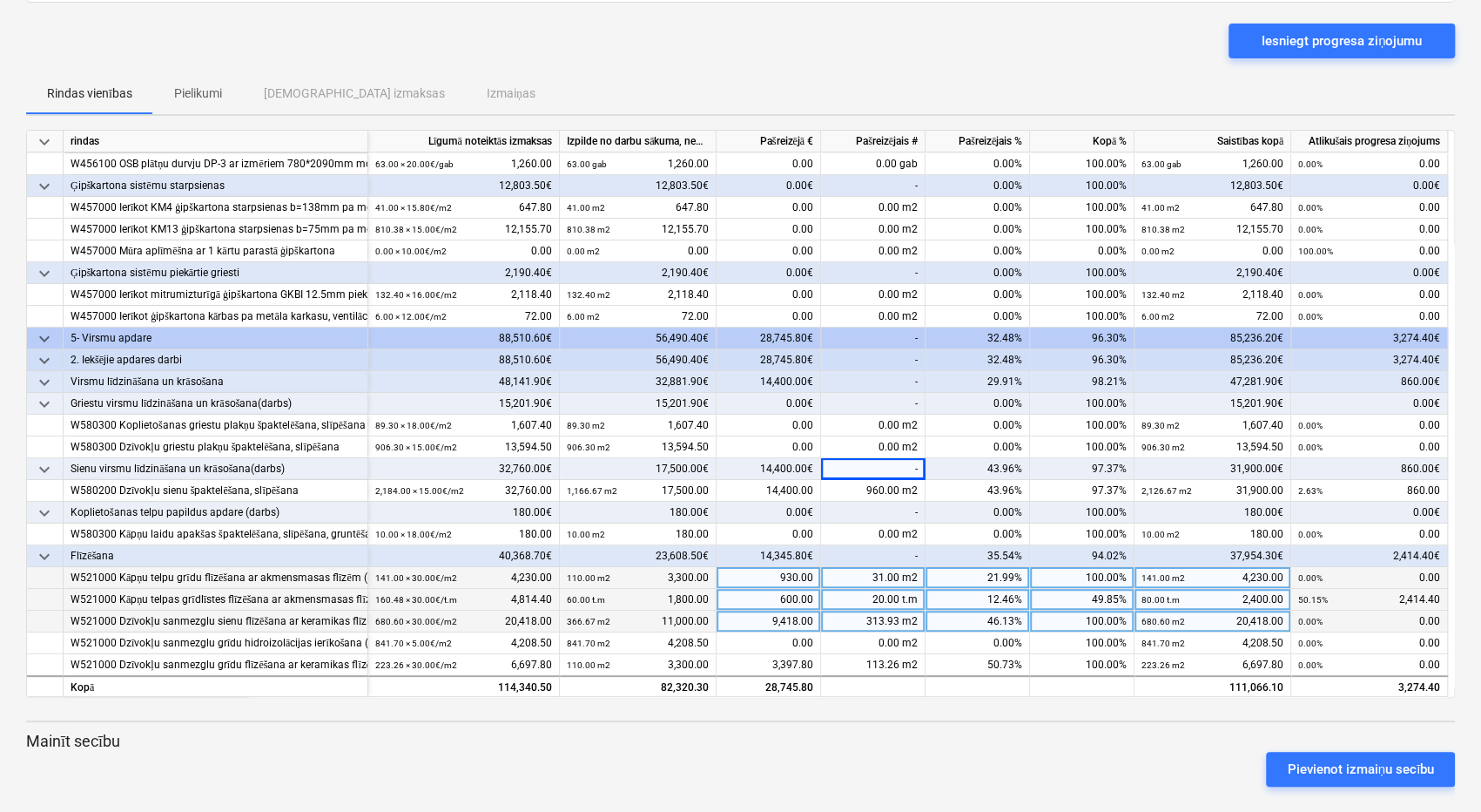
scroll to position [0, 0]
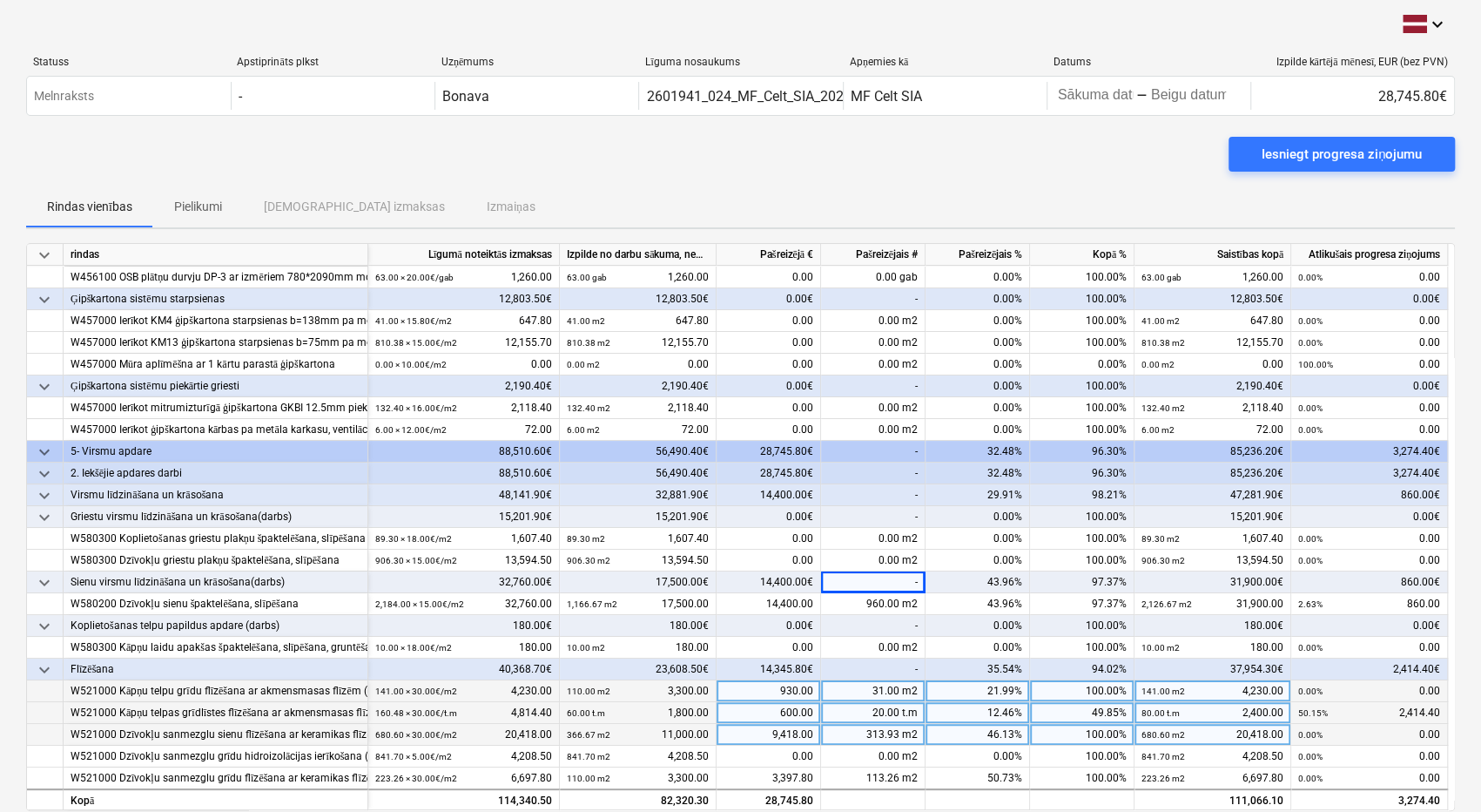
click at [261, 128] on div "Statuss Apstiprināts plkst Uzņēmums Līguma nosaukums Apņemies kā Datums Izpilde…" at bounding box center [740, 90] width 1429 height 95
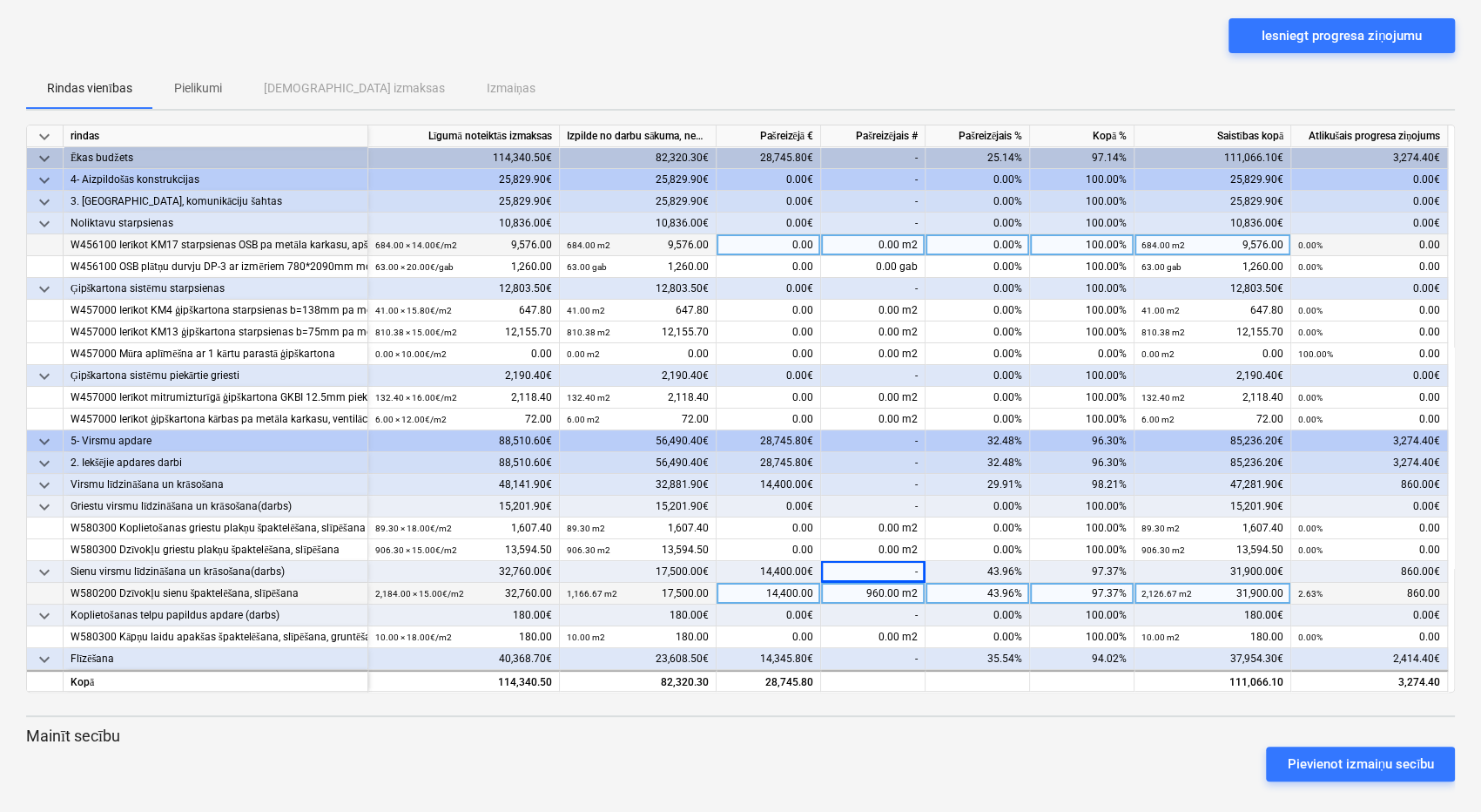
scroll to position [117, 0]
drag, startPoint x: 883, startPoint y: 591, endPoint x: 866, endPoint y: 591, distance: 17.0
click at [866, 591] on div "960.00 m2" at bounding box center [874, 594] width 105 height 22
type input "1000"
click at [884, 497] on div "-" at bounding box center [874, 507] width 105 height 22
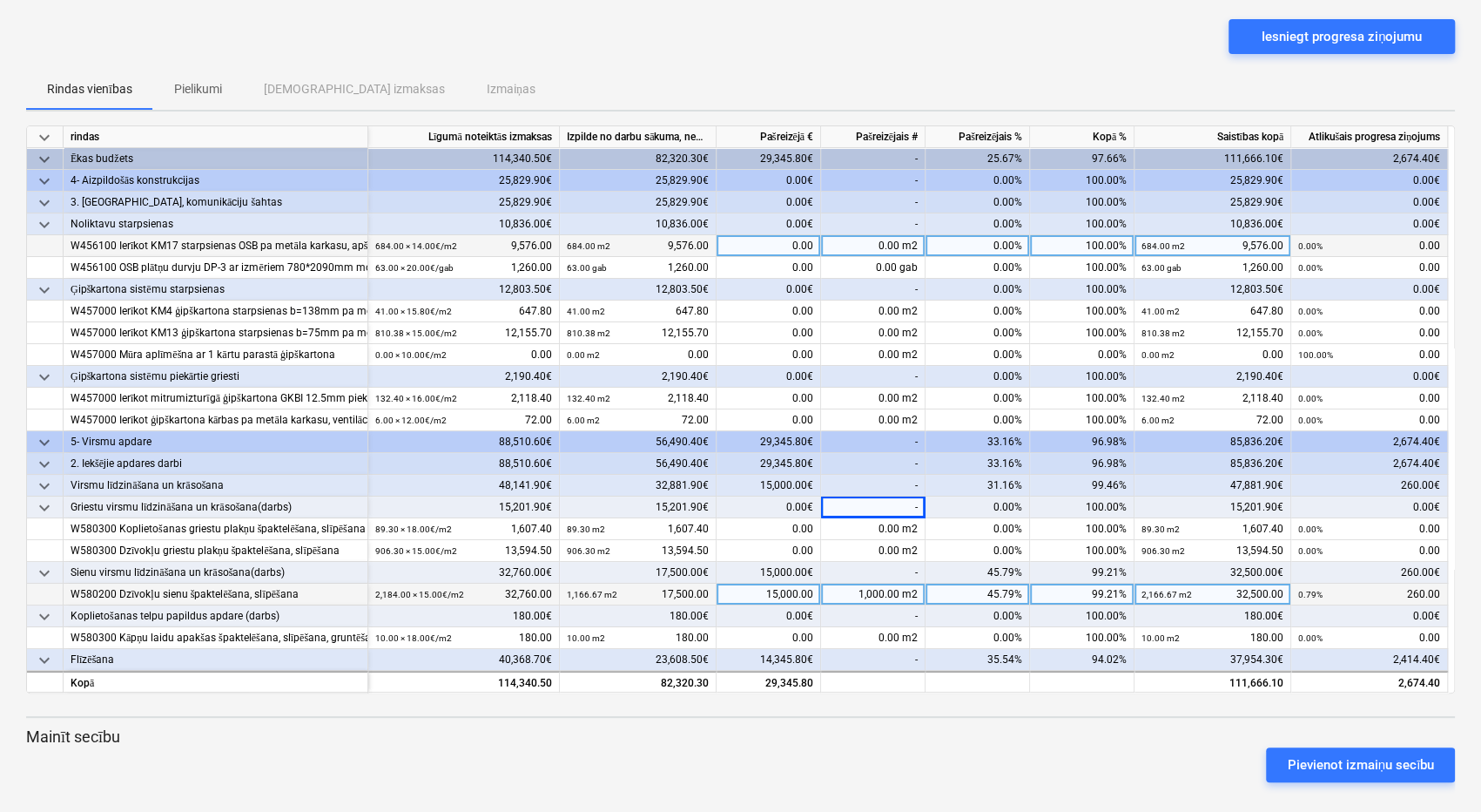
click at [894, 590] on div "1,000.00 m2" at bounding box center [874, 594] width 105 height 22
click at [914, 591] on input "1000" at bounding box center [873, 594] width 104 height 21
drag, startPoint x: 916, startPoint y: 590, endPoint x: 902, endPoint y: 591, distance: 14.0
click at [902, 591] on input "1000" at bounding box center [873, 594] width 104 height 21
type input "1100"
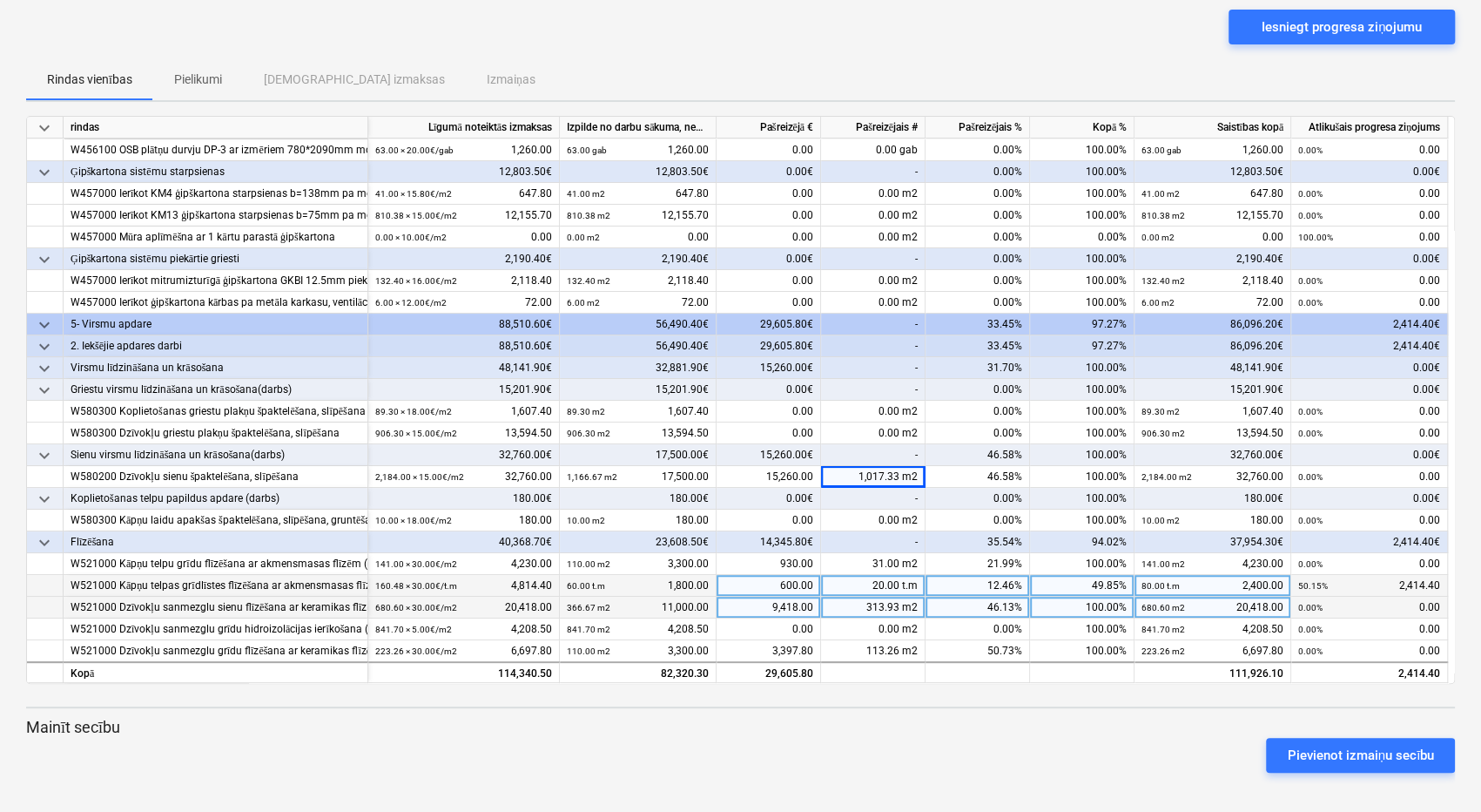
scroll to position [129, 0]
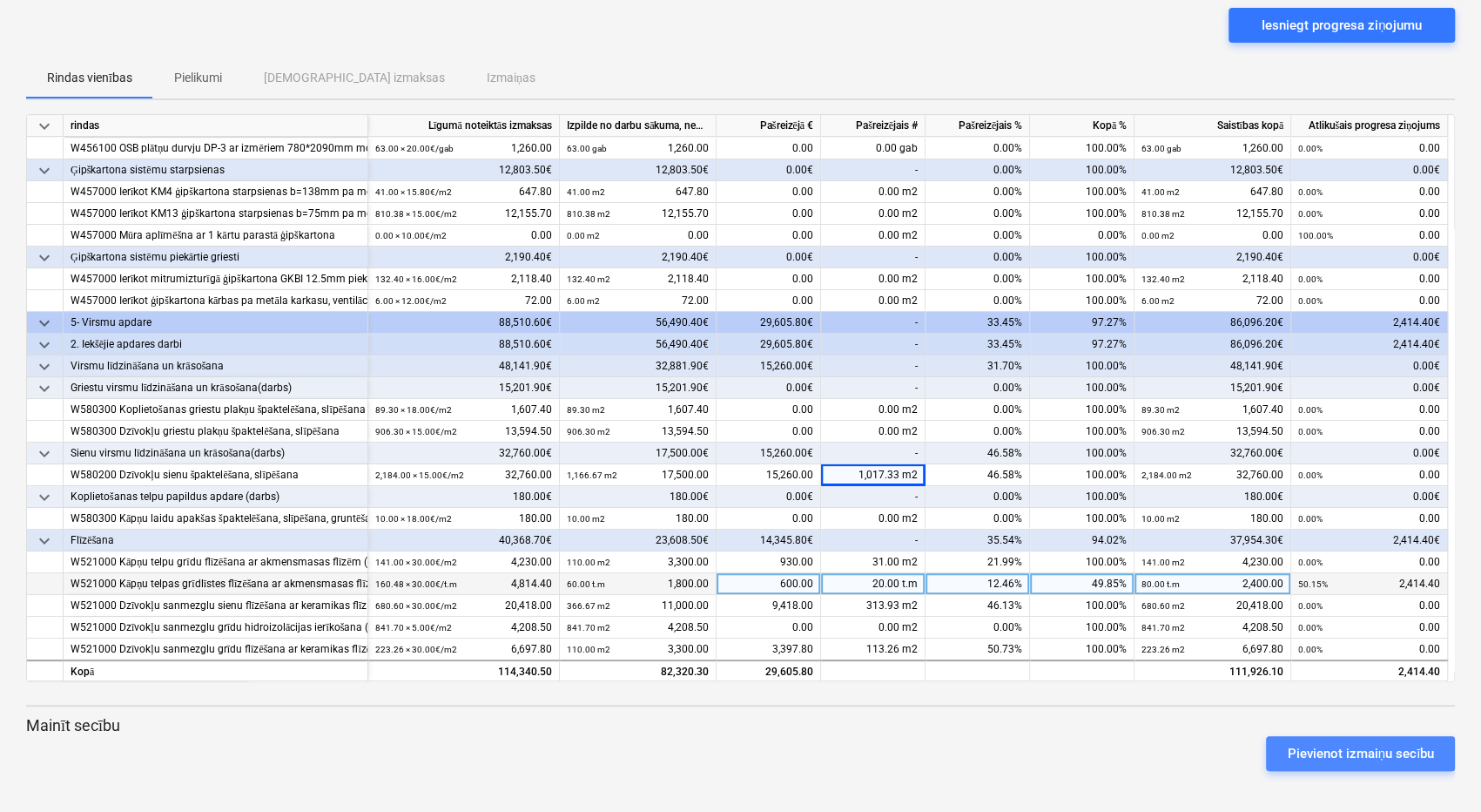
click at [1332, 746] on div "Pievienot izmaiņu secību" at bounding box center [1360, 754] width 147 height 23
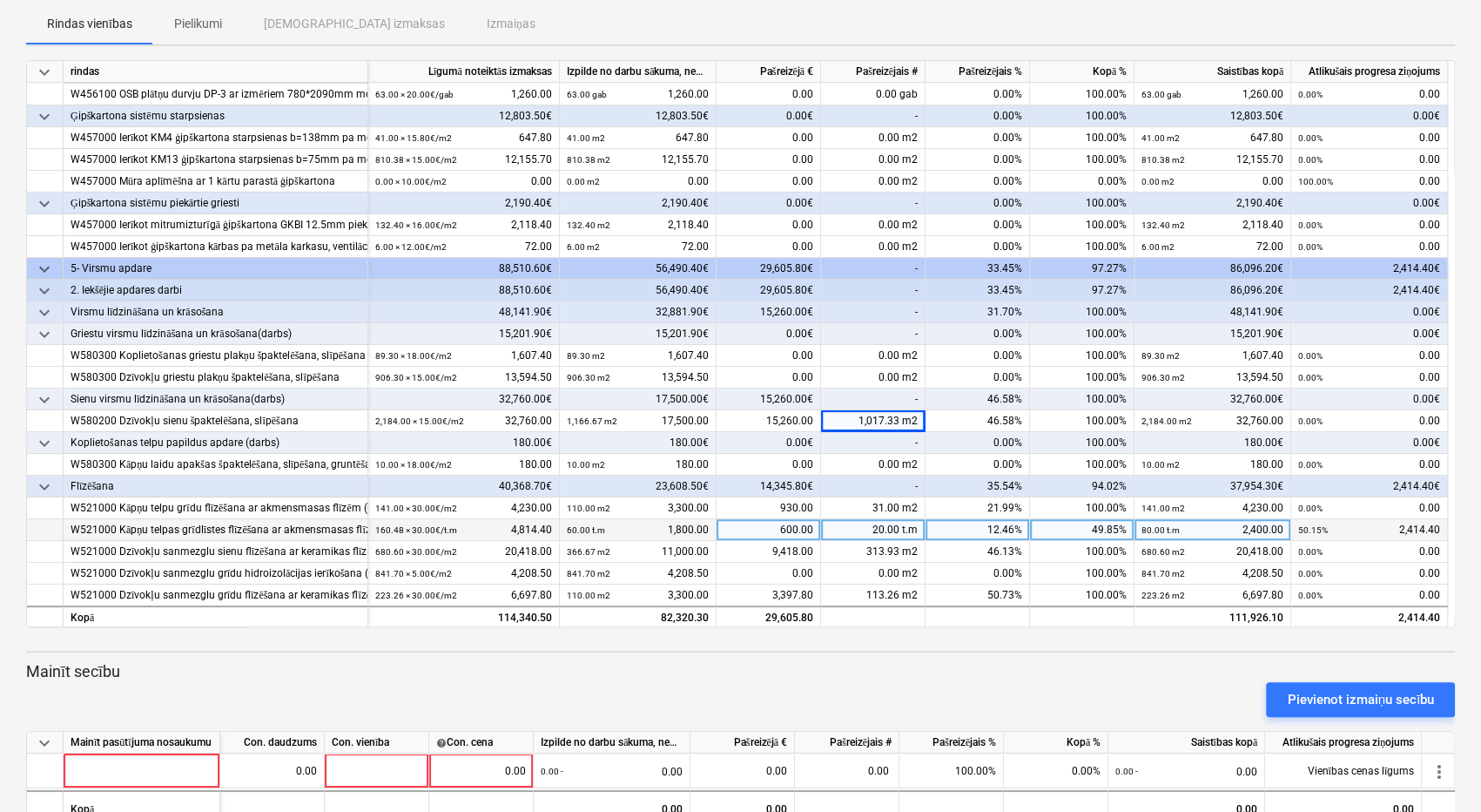
scroll to position [229, 0]
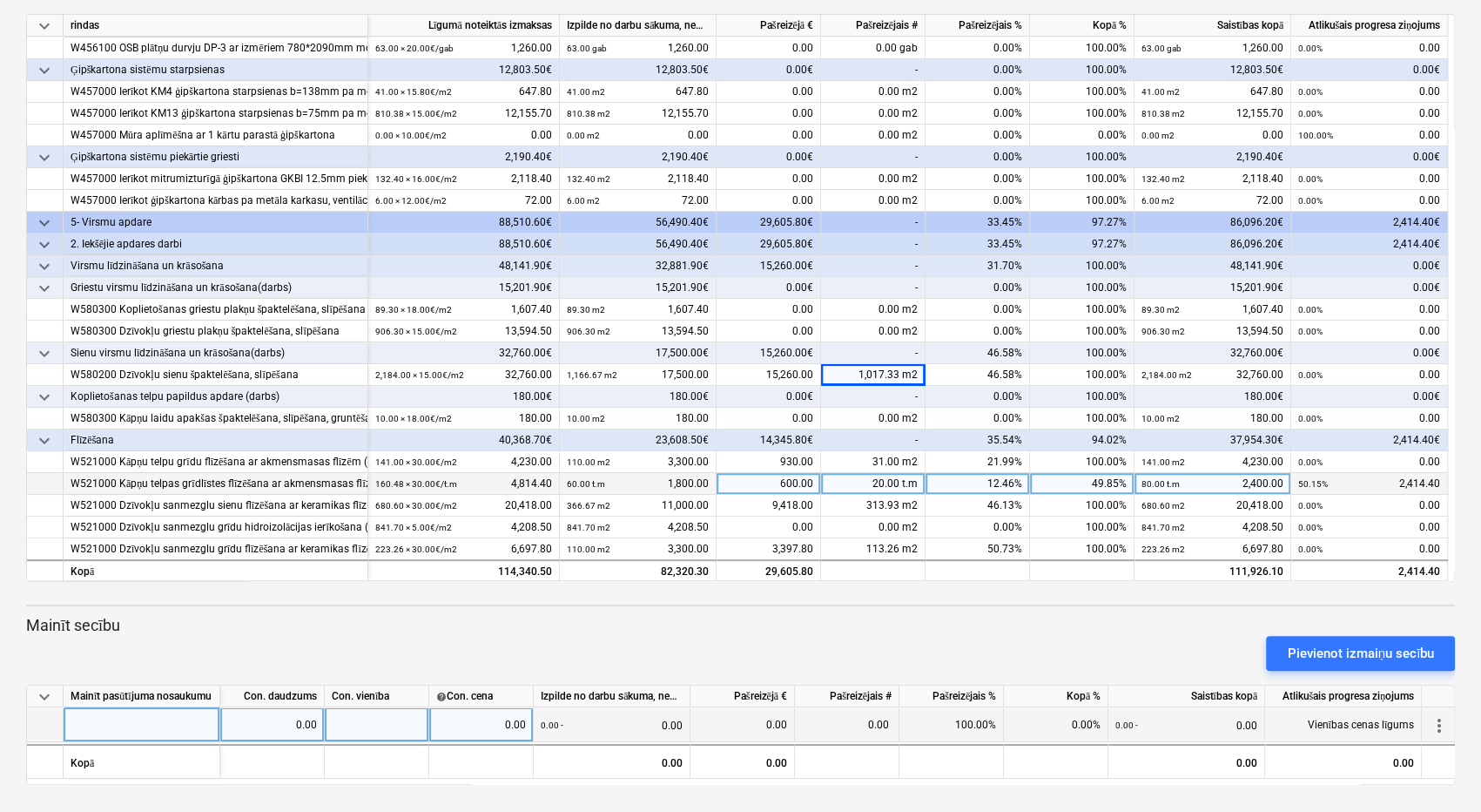
click at [1444, 723] on span "more_vert" at bounding box center [1439, 725] width 21 height 21
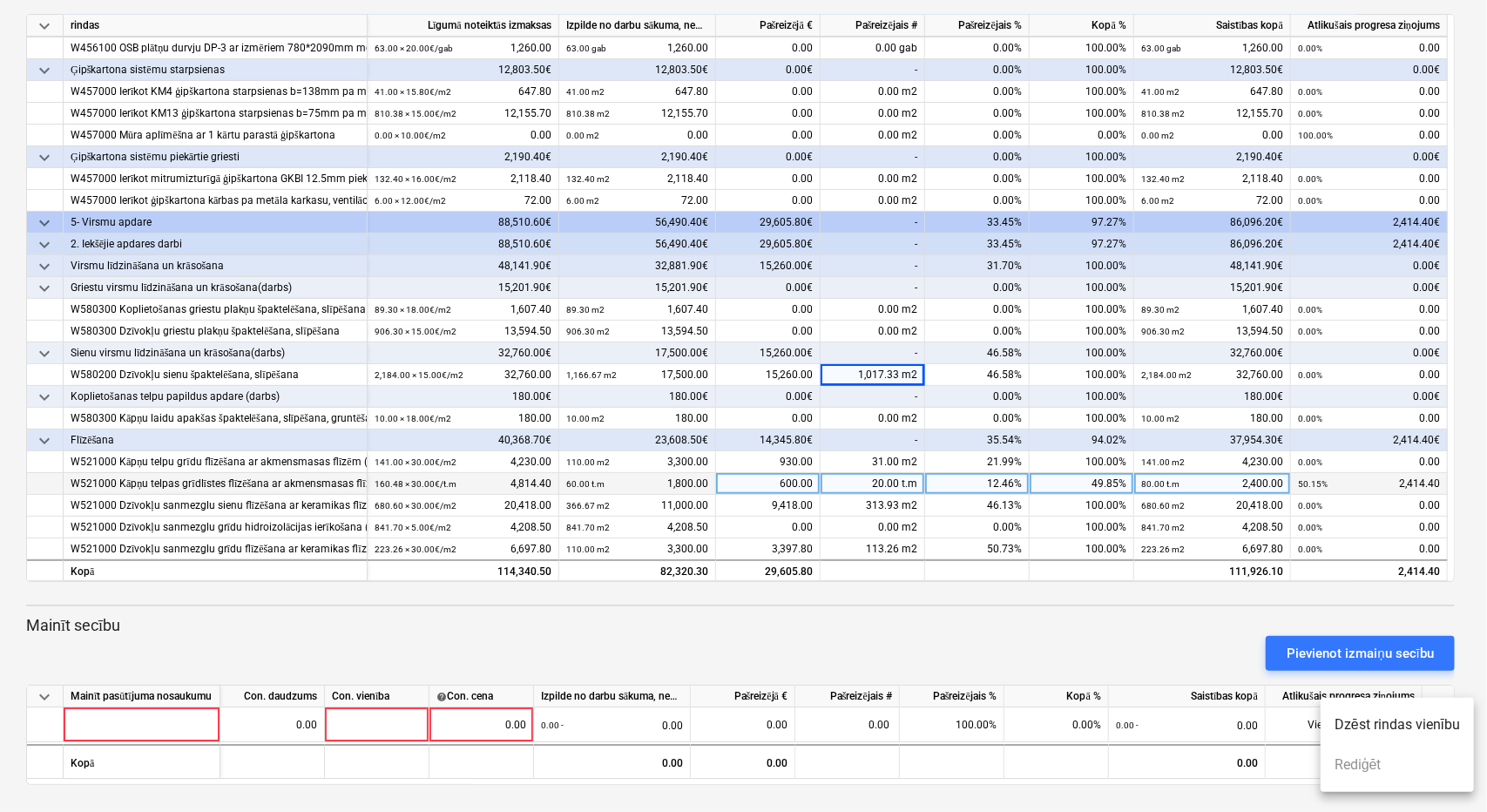
click at [1403, 721] on li "Dzēst rindas vienību" at bounding box center [1396, 724] width 153 height 40
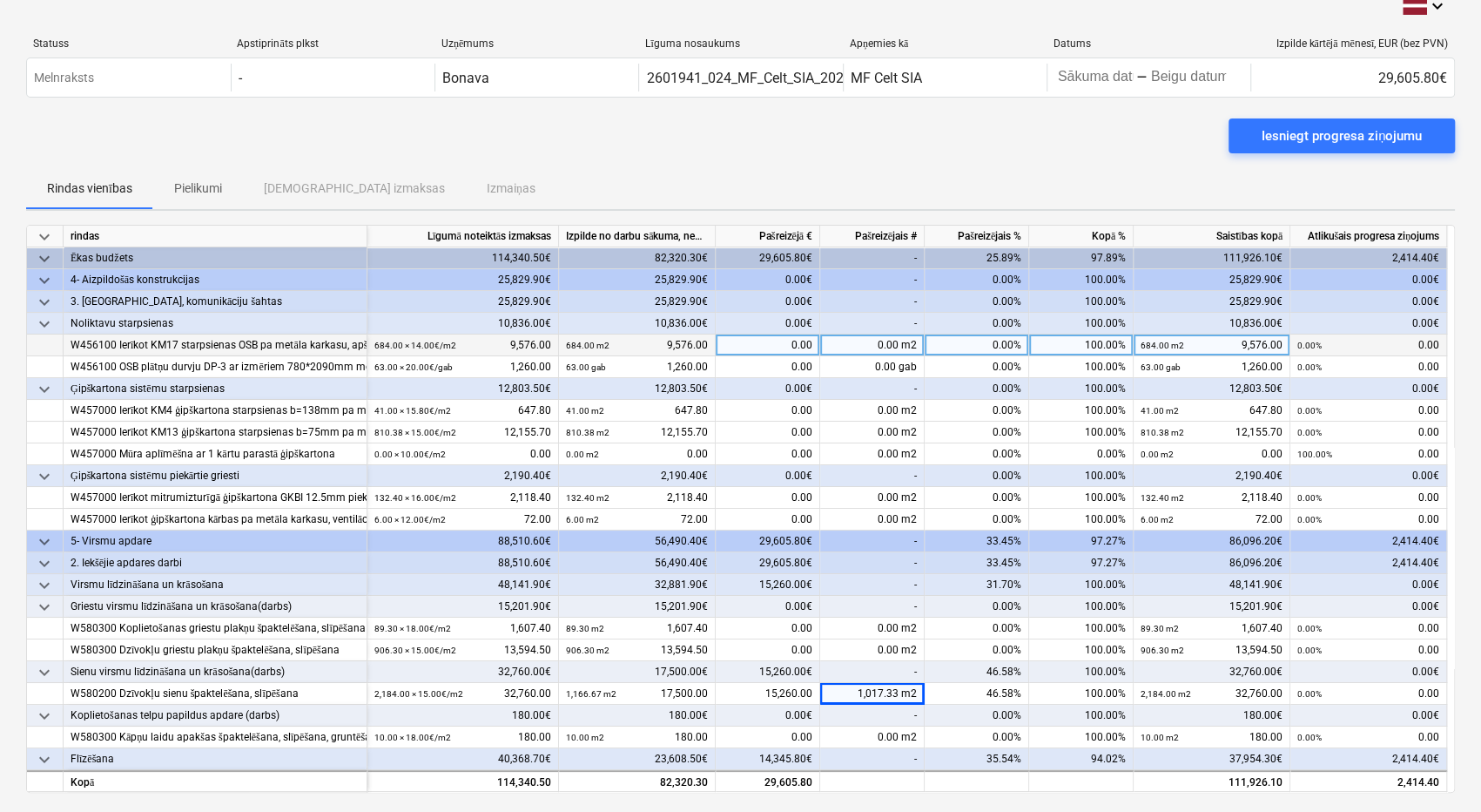
scroll to position [17, 0]
click at [1297, 135] on div "Iesniegt progresa ziņojumu" at bounding box center [1342, 137] width 160 height 23
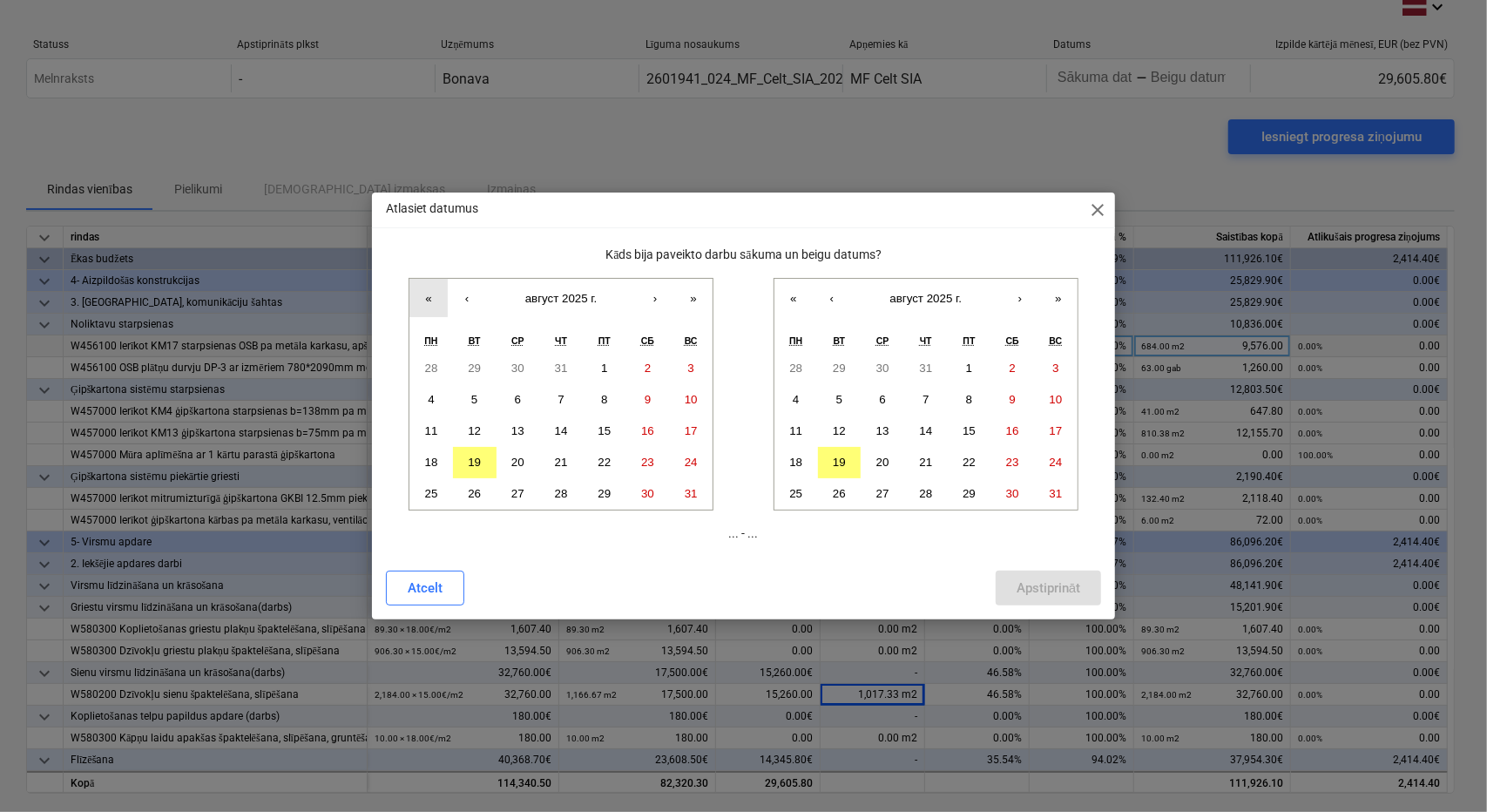
click at [425, 294] on button "«" at bounding box center [428, 297] width 38 height 38
click at [463, 292] on button "‹" at bounding box center [467, 297] width 38 height 38
click at [609, 457] on abbr "26" at bounding box center [604, 462] width 13 height 13
click at [792, 489] on abbr "25" at bounding box center [796, 494] width 13 height 13
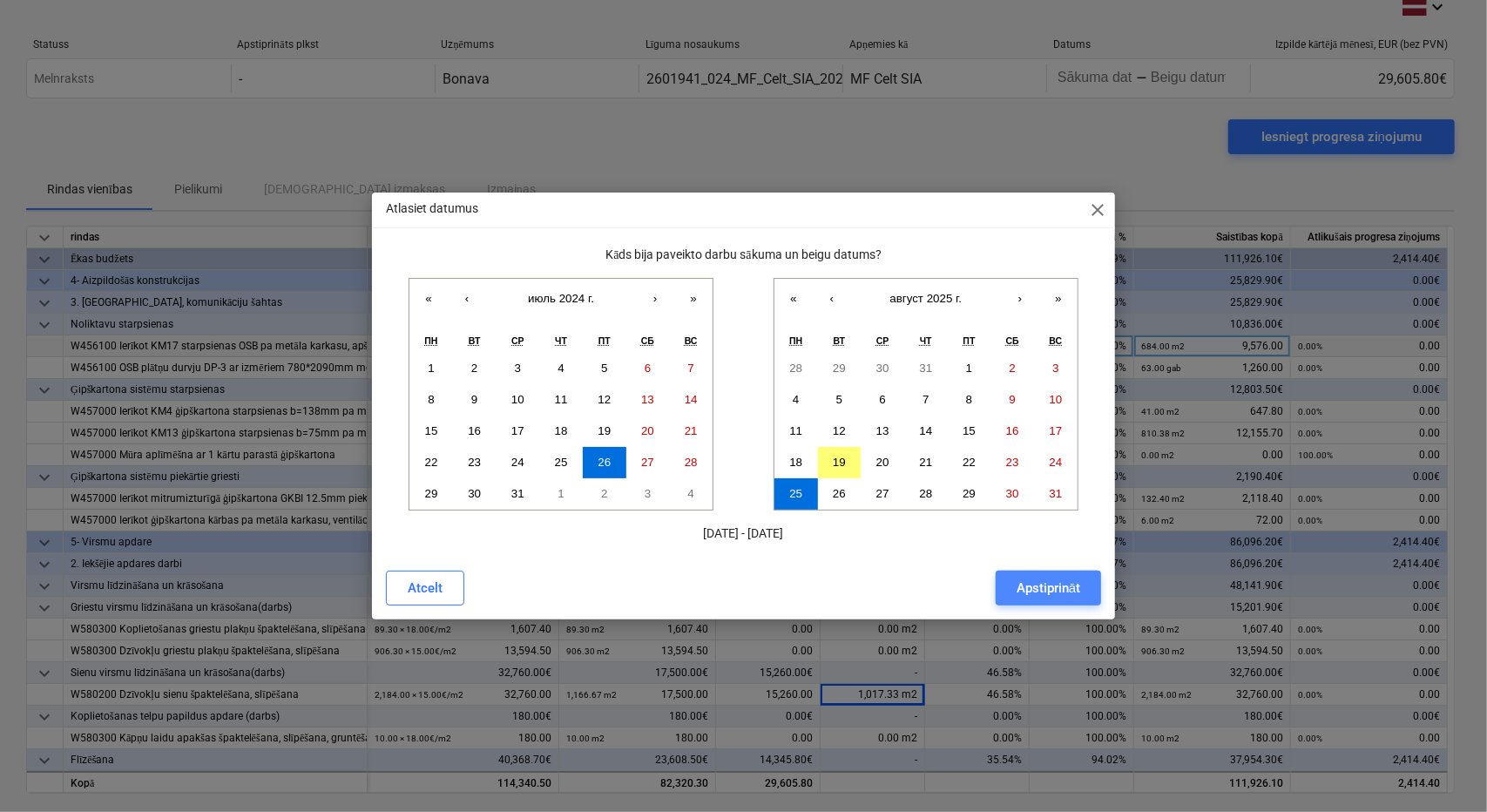
click at [1040, 584] on div "Apstiprināt" at bounding box center [1048, 588] width 64 height 23
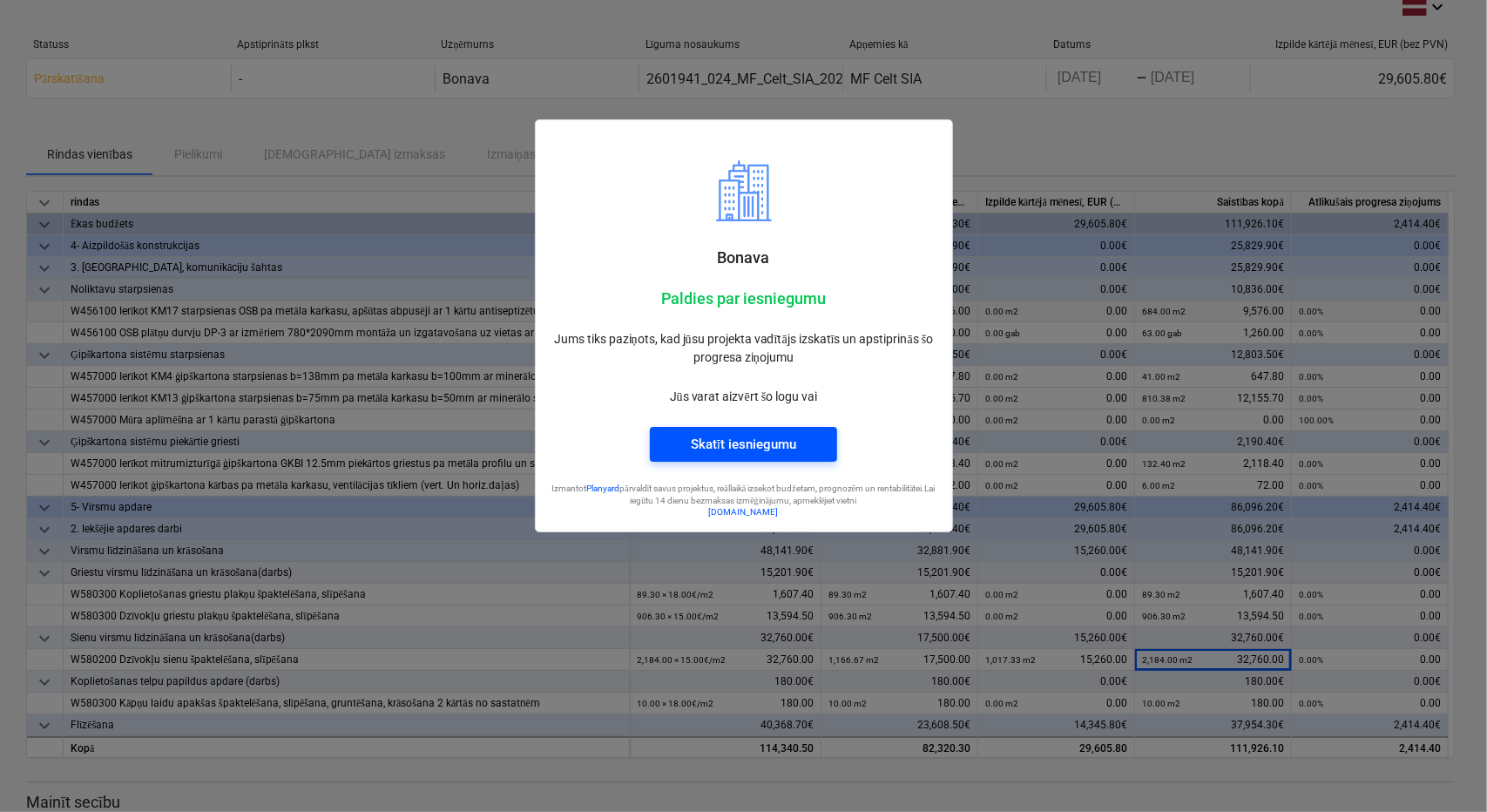
click at [775, 440] on div "Skatīt iesniegumu" at bounding box center [744, 444] width 106 height 23
